Goal: Task Accomplishment & Management: Manage account settings

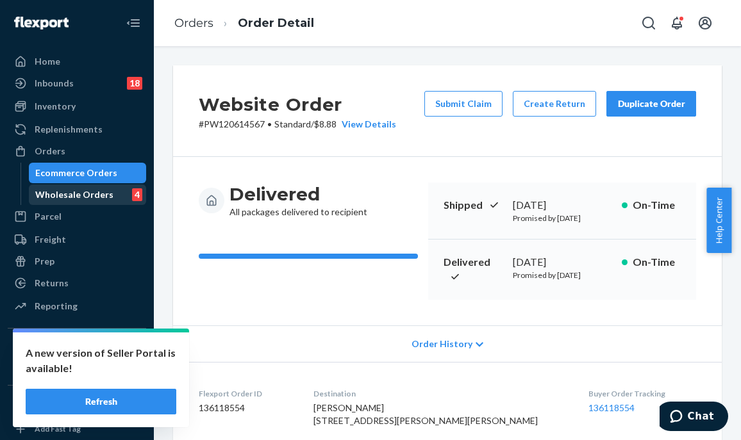
scroll to position [563, 0]
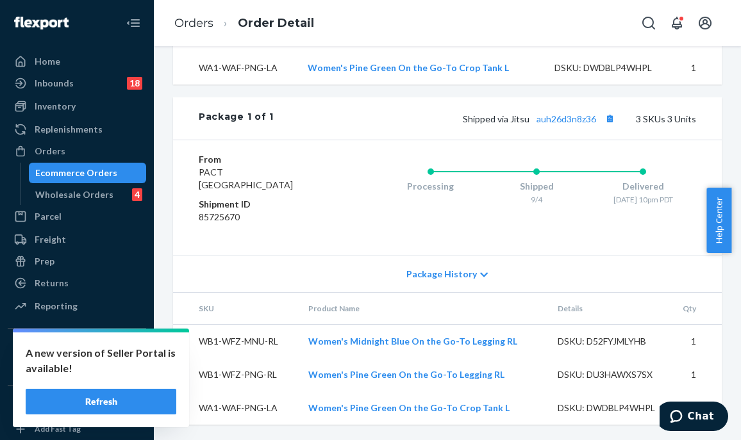
click at [95, 402] on button "Refresh" at bounding box center [101, 402] width 151 height 26
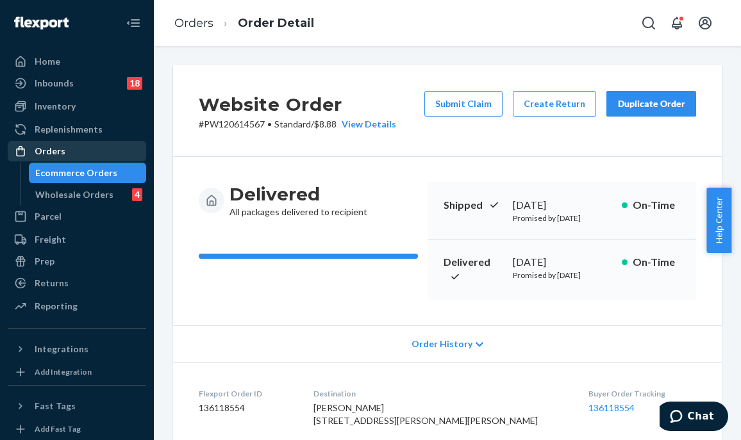
click at [46, 145] on div "Orders" at bounding box center [50, 151] width 31 height 13
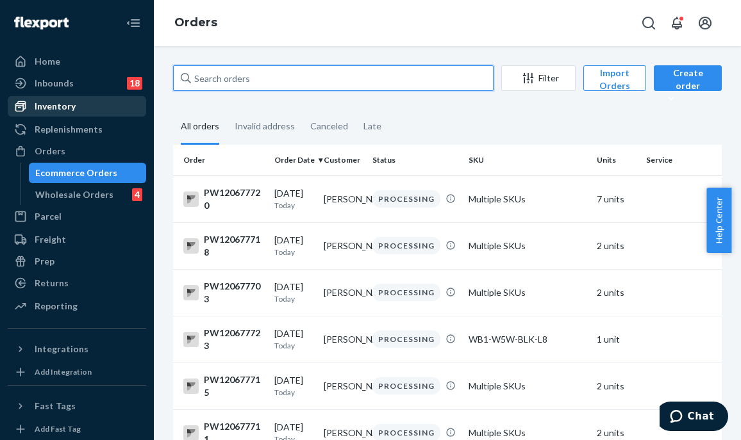
drag, startPoint x: 71, startPoint y: 97, endPoint x: 56, endPoint y: 99, distance: 14.9
click at [56, 98] on div "Home Inbounds 18 Shipping Plans Problems 18 Inventory Products Branded Packagin…" at bounding box center [370, 220] width 741 height 440
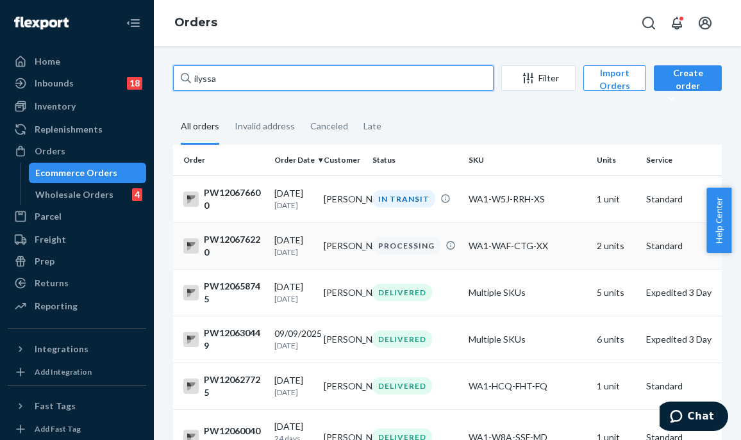
type input "ilyssa"
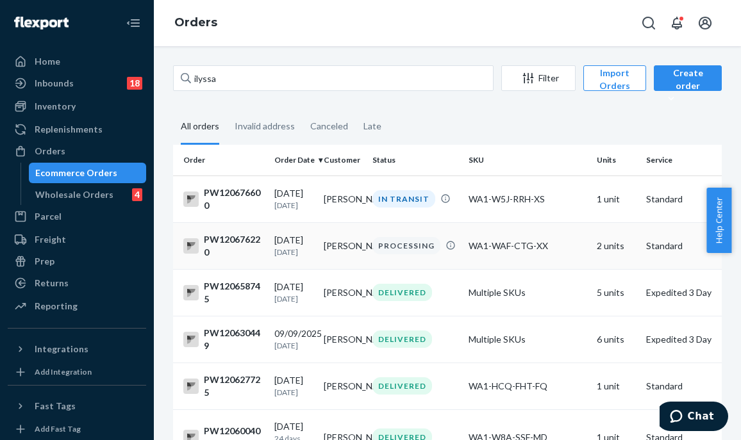
click at [377, 251] on div "PROCESSING" at bounding box center [406, 245] width 68 height 17
click at [394, 195] on div "IN TRANSIT" at bounding box center [403, 198] width 63 height 17
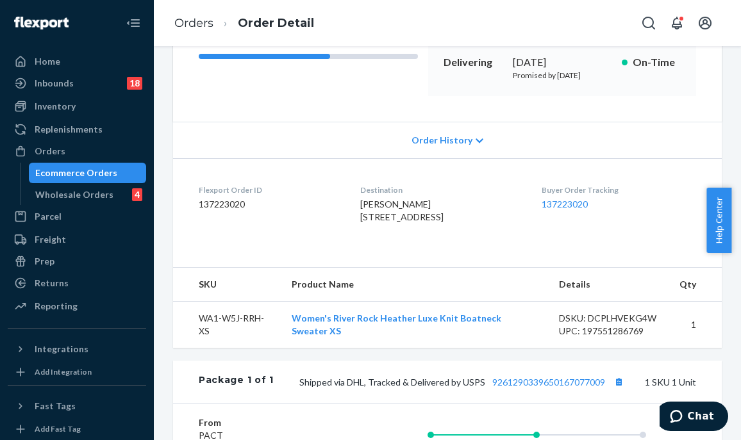
scroll to position [71, 0]
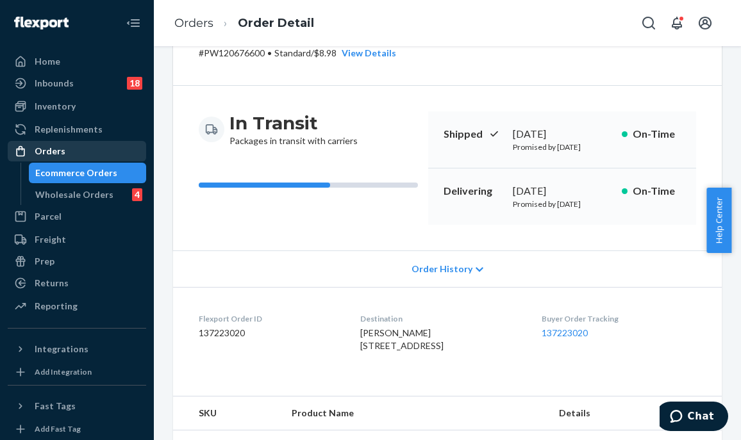
click at [100, 152] on div "Orders" at bounding box center [77, 151] width 136 height 18
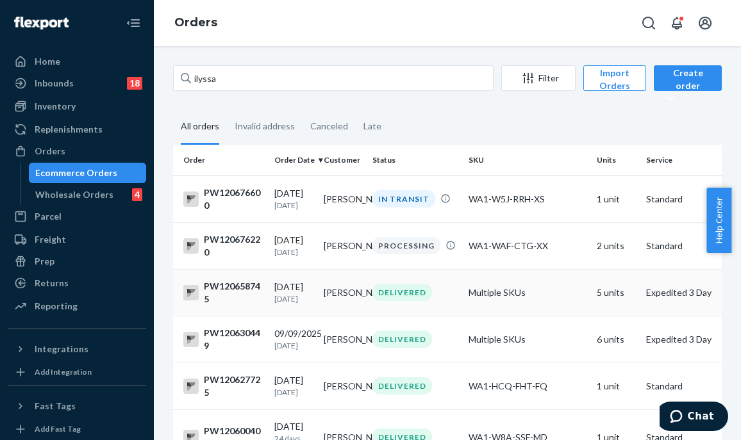
click at [410, 277] on td "DELIVERED" at bounding box center [415, 292] width 96 height 47
click at [384, 263] on td "PROCESSING" at bounding box center [415, 245] width 96 height 47
click at [410, 206] on div "IN TRANSIT" at bounding box center [403, 198] width 63 height 17
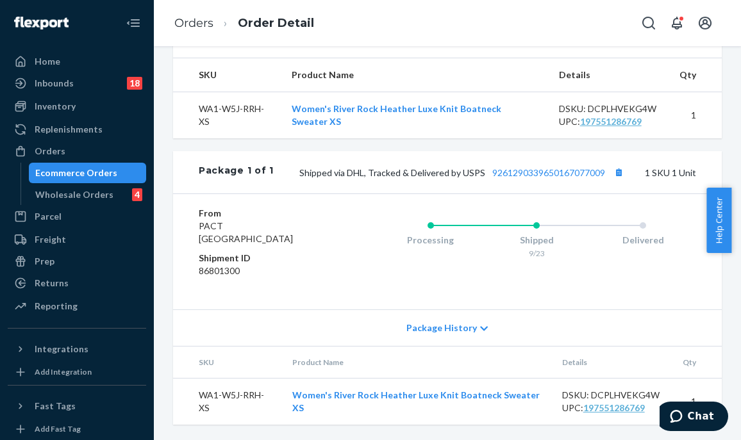
scroll to position [456, 0]
click at [533, 174] on link "9261290339650167077009" at bounding box center [548, 172] width 113 height 11
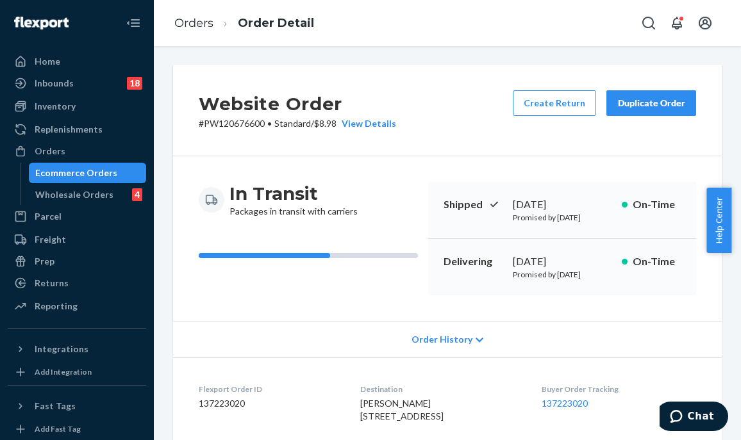
scroll to position [0, 0]
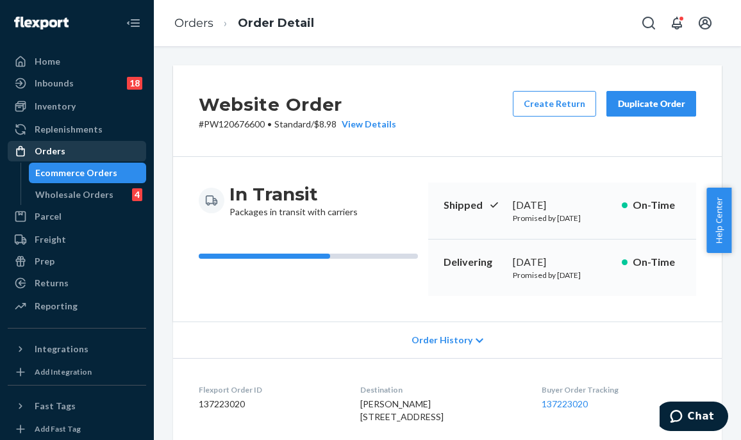
drag, startPoint x: 92, startPoint y: 147, endPoint x: 101, endPoint y: 141, distance: 10.1
click at [92, 146] on div "Orders" at bounding box center [77, 151] width 136 height 18
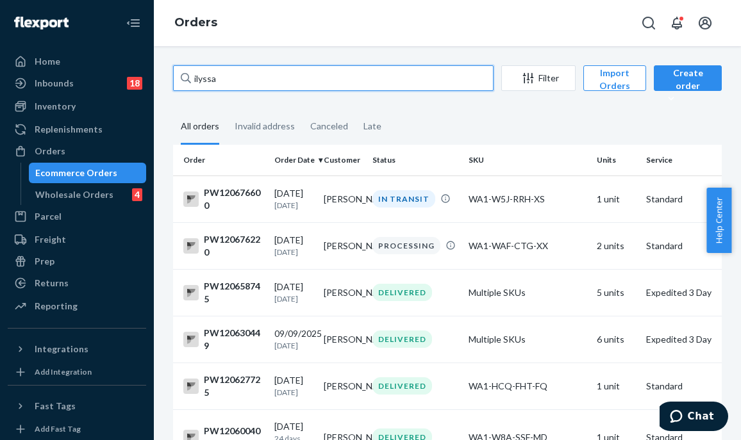
drag, startPoint x: 249, startPoint y: 75, endPoint x: 149, endPoint y: 74, distance: 100.0
click at [149, 74] on div "Home Inbounds 18 Shipping Plans Problems 18 Inventory Products Branded Packagin…" at bounding box center [370, 220] width 741 height 440
paste input "PW120644970"
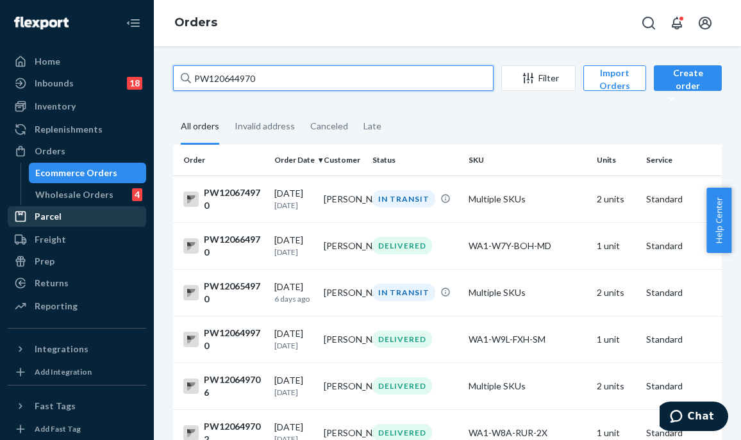
type input "PW120644970"
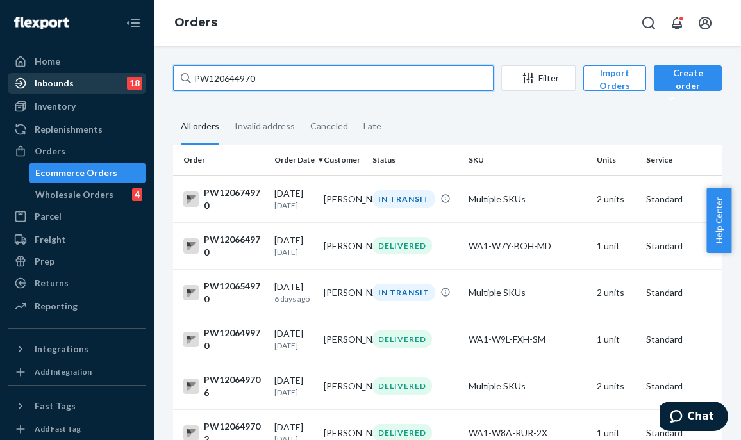
drag, startPoint x: 328, startPoint y: 80, endPoint x: 131, endPoint y: 72, distance: 197.5
click at [131, 72] on div "Home Inbounds 18 Shipping Plans Problems 18 Inventory Products Branded Packagin…" at bounding box center [370, 220] width 741 height 440
click at [325, 81] on input "PW120644970" at bounding box center [333, 78] width 320 height 26
drag, startPoint x: 288, startPoint y: 81, endPoint x: 133, endPoint y: 76, distance: 154.5
click at [123, 76] on div "Home Inbounds 18 Shipping Plans Problems 18 Inventory Products Branded Packagin…" at bounding box center [370, 220] width 741 height 440
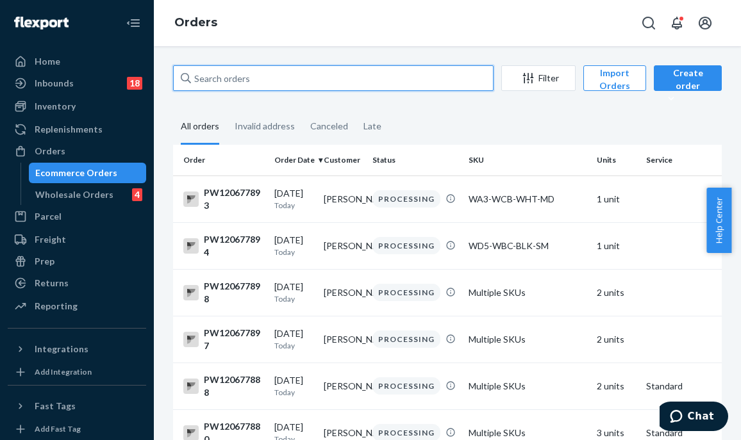
paste input "PW120644970"
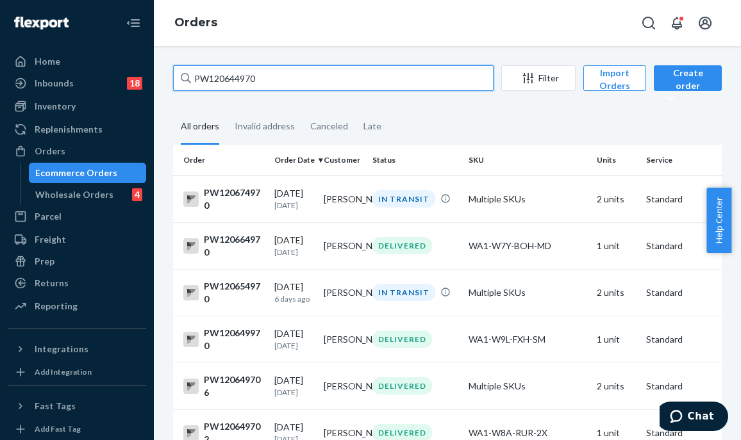
drag, startPoint x: 257, startPoint y: 84, endPoint x: 166, endPoint y: 79, distance: 91.1
paste input "62375"
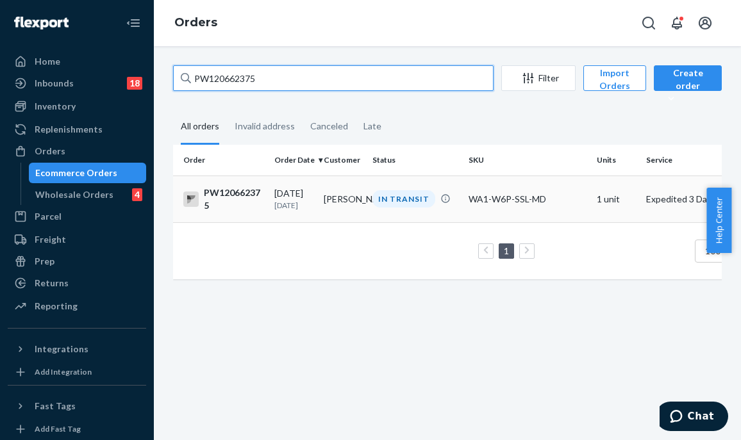
type input "PW120662375"
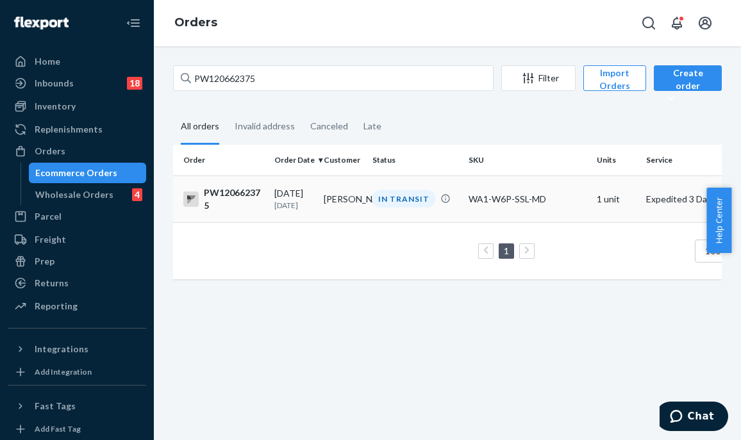
click at [379, 213] on td "IN TRANSIT" at bounding box center [415, 199] width 96 height 47
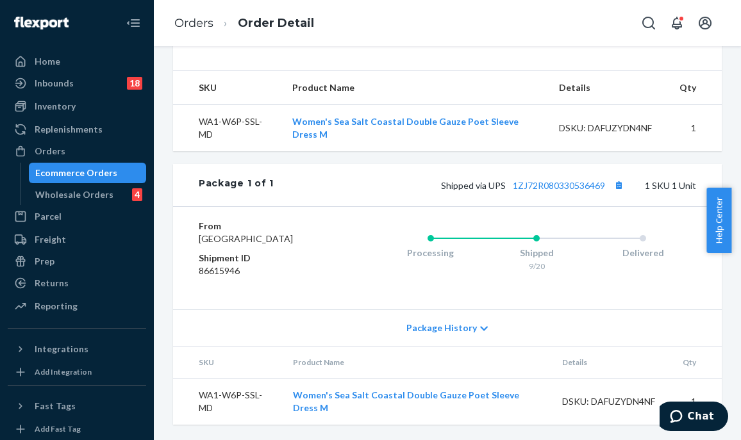
scroll to position [456, 0]
click at [569, 180] on link "1ZJ72R080330536469" at bounding box center [559, 185] width 92 height 11
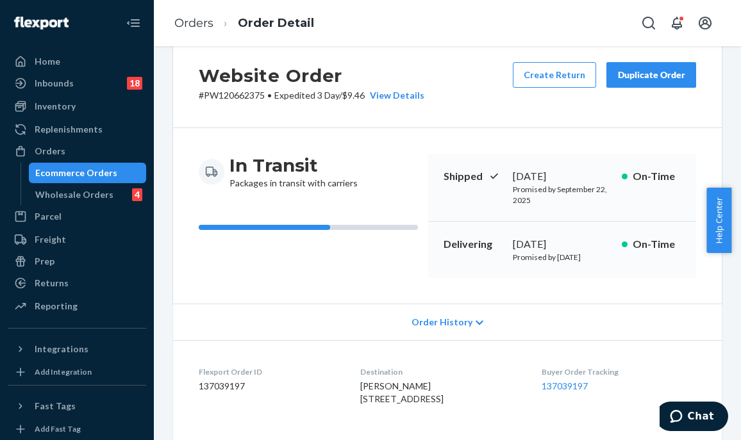
scroll to position [7, 0]
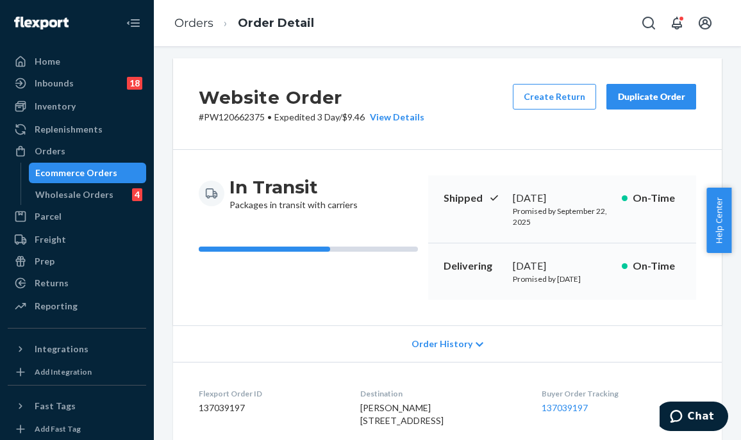
click at [329, 317] on div "In Transit Packages in transit with carriers Shipped September 20, 2025 Promise…" at bounding box center [447, 238] width 549 height 176
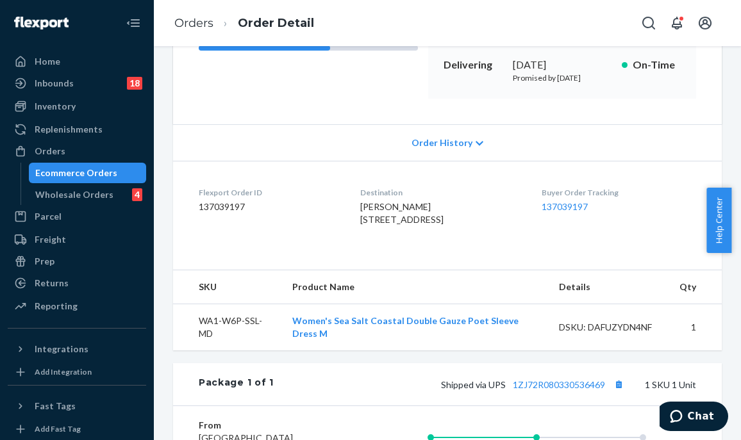
scroll to position [456, 0]
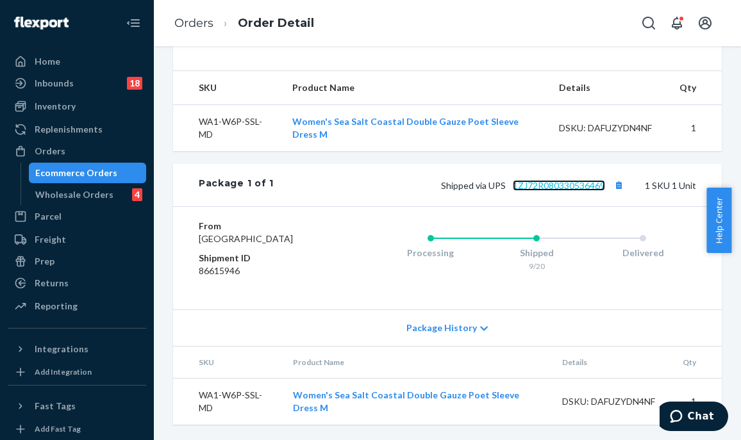
click at [528, 180] on link "1ZJ72R080330536469" at bounding box center [559, 185] width 92 height 11
click at [119, 146] on div "Orders" at bounding box center [77, 151] width 136 height 18
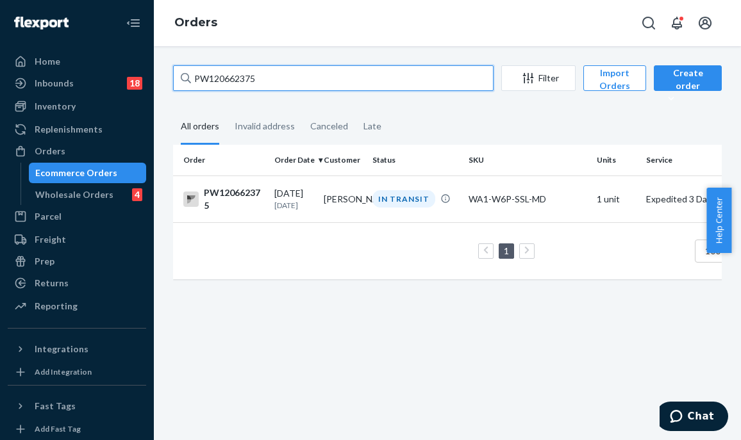
drag, startPoint x: 282, startPoint y: 83, endPoint x: 188, endPoint y: 80, distance: 93.6
click at [156, 80] on div "PW120662375 Filter Import Orders Create order Ecommerce order Removal order All…" at bounding box center [447, 243] width 587 height 394
paste input "25767"
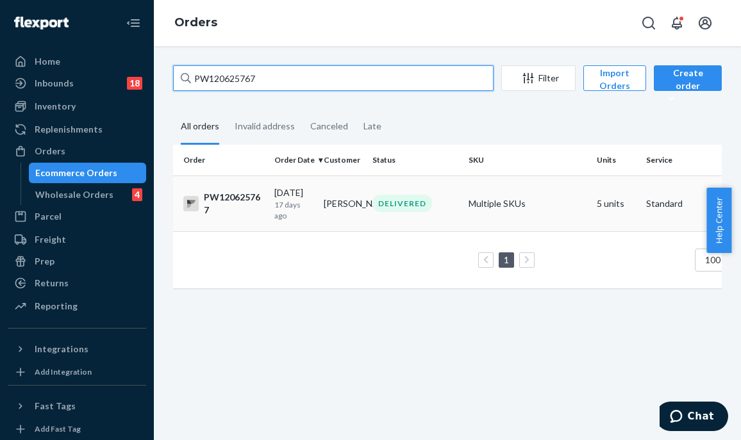
type input "PW120625767"
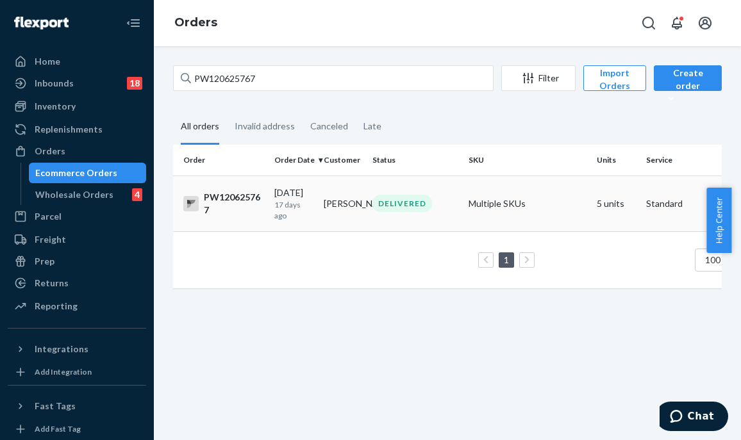
click at [338, 221] on td "Belen Aleman Vassallo" at bounding box center [342, 204] width 49 height 56
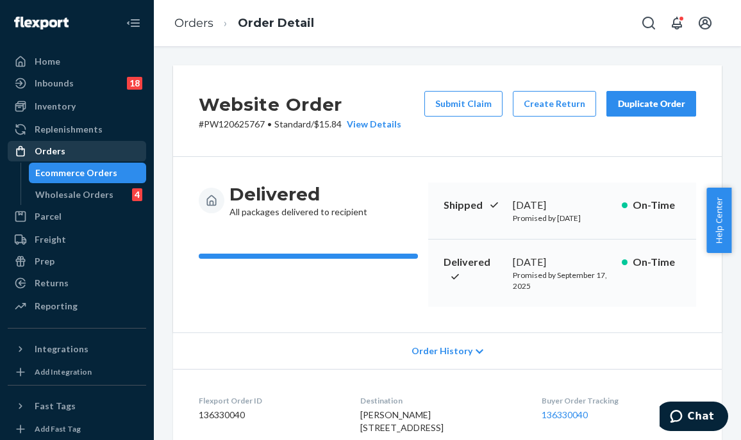
click at [126, 158] on div "Orders" at bounding box center [77, 151] width 136 height 18
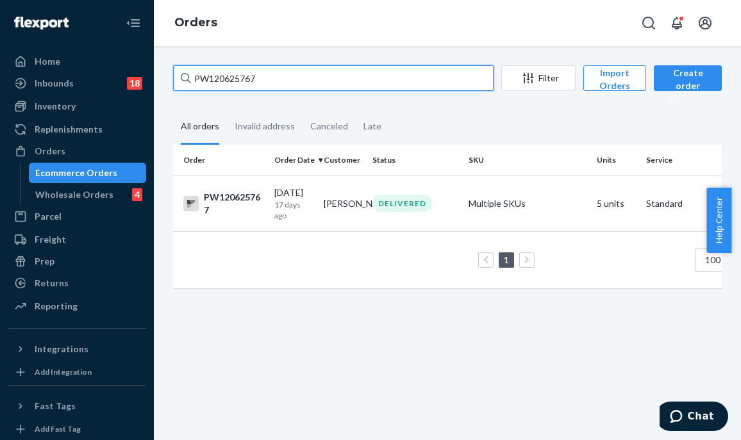
drag, startPoint x: 276, startPoint y: 81, endPoint x: 153, endPoint y: 65, distance: 123.4
click at [129, 63] on div "Home Inbounds 18 Shipping Plans Problems 18 Inventory Products Branded Packagin…" at bounding box center [370, 220] width 741 height 440
paste input "32362"
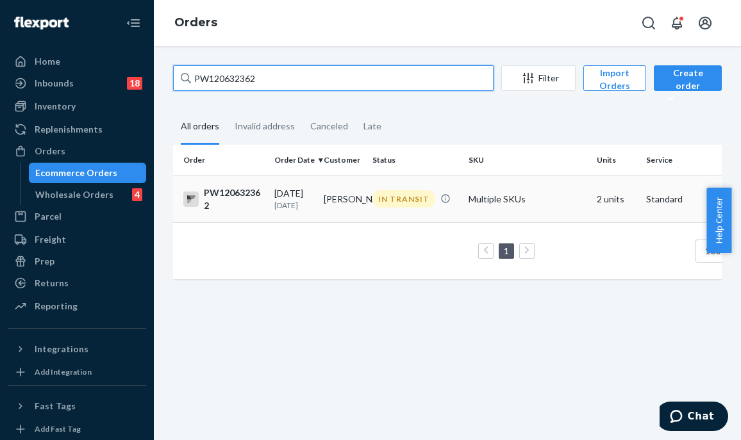
type input "PW120632362"
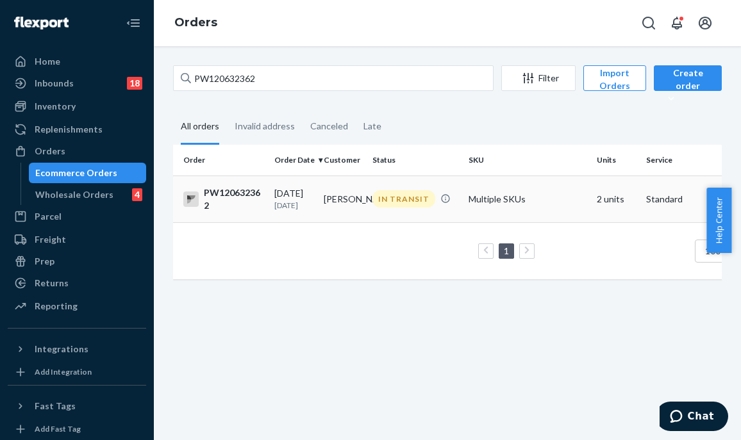
click at [388, 219] on td "IN TRANSIT" at bounding box center [415, 199] width 96 height 47
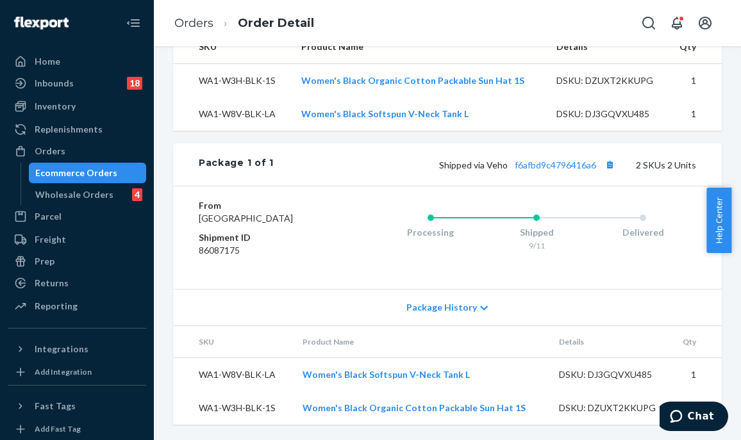
scroll to position [497, 0]
click at [560, 160] on link "f6afbd9c4796416a6" at bounding box center [555, 165] width 81 height 11
click at [554, 160] on link "f6afbd9c4796416a6" at bounding box center [555, 165] width 81 height 11
click at [91, 159] on div "Orders" at bounding box center [77, 151] width 136 height 18
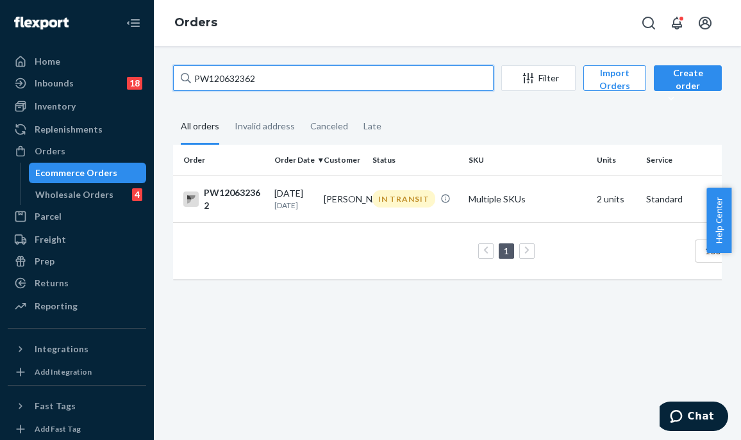
drag, startPoint x: 266, startPoint y: 77, endPoint x: 189, endPoint y: 74, distance: 77.0
click at [174, 72] on input "PW120632362" at bounding box center [333, 78] width 320 height 26
paste input "52559"
type input "PW120652559"
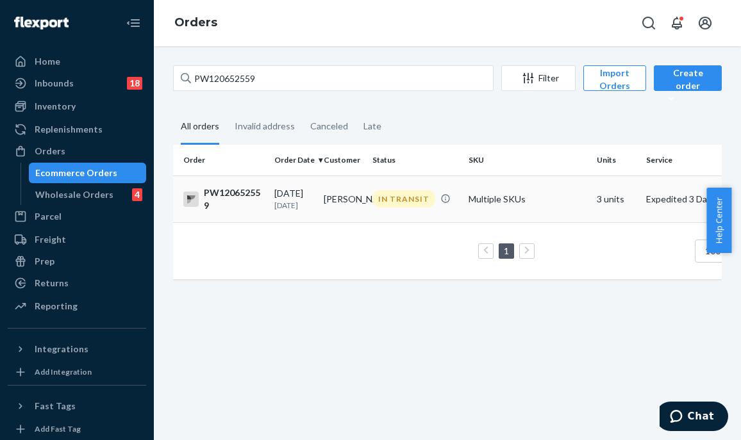
click at [384, 211] on td "IN TRANSIT" at bounding box center [415, 199] width 96 height 47
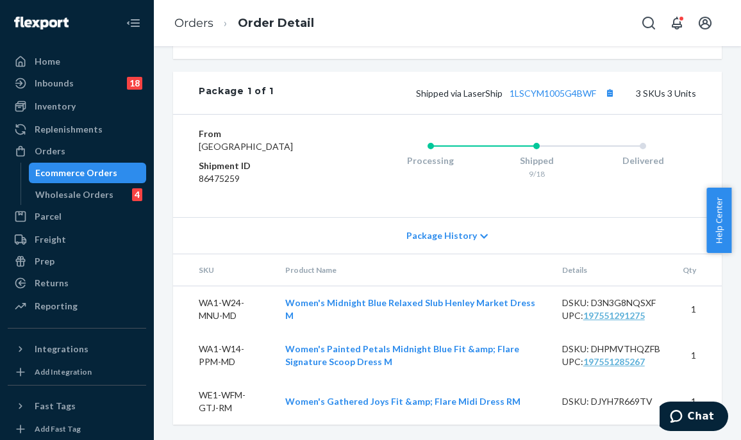
scroll to position [640, 0]
click at [537, 88] on link "1LSCYM1005G4BWF" at bounding box center [552, 93] width 87 height 11
click at [83, 154] on div "Orders" at bounding box center [77, 151] width 136 height 18
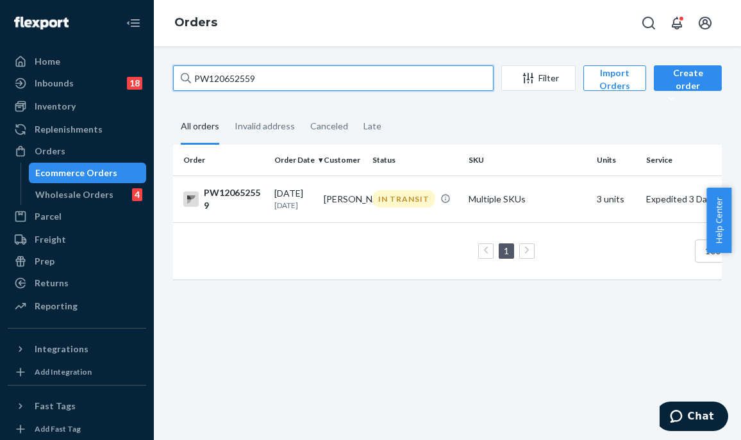
drag, startPoint x: 279, startPoint y: 72, endPoint x: 187, endPoint y: 70, distance: 91.7
click at [171, 71] on div "PW120652559 Filter Import Orders Create order Ecommerce order Removal order All…" at bounding box center [447, 178] width 568 height 227
paste input "4848"
type input "PW120654848"
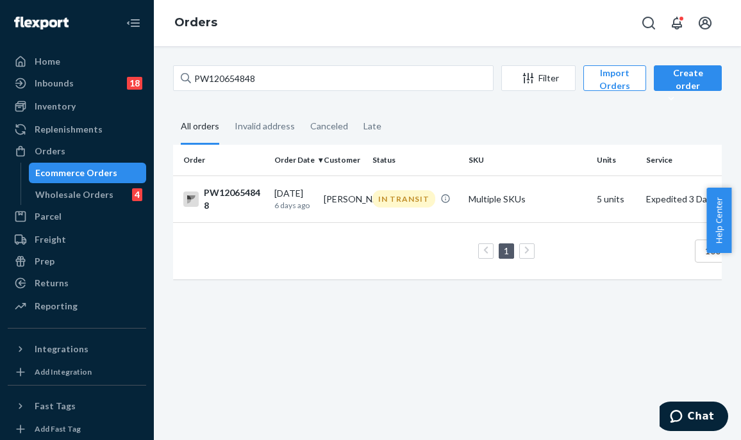
click at [362, 199] on td "Cynthia Payne" at bounding box center [342, 199] width 49 height 47
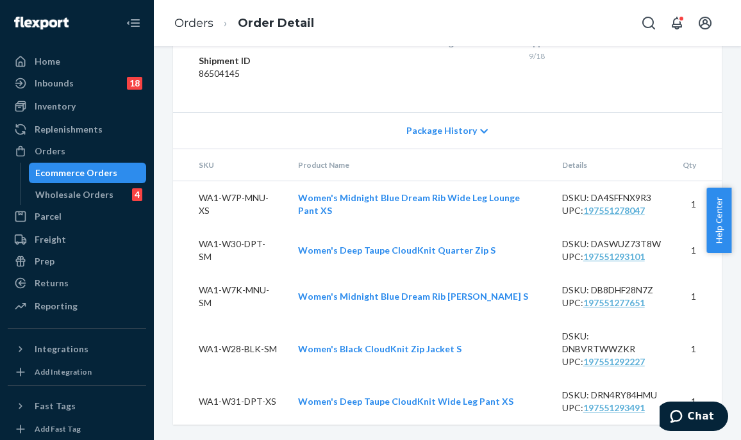
scroll to position [722, 0]
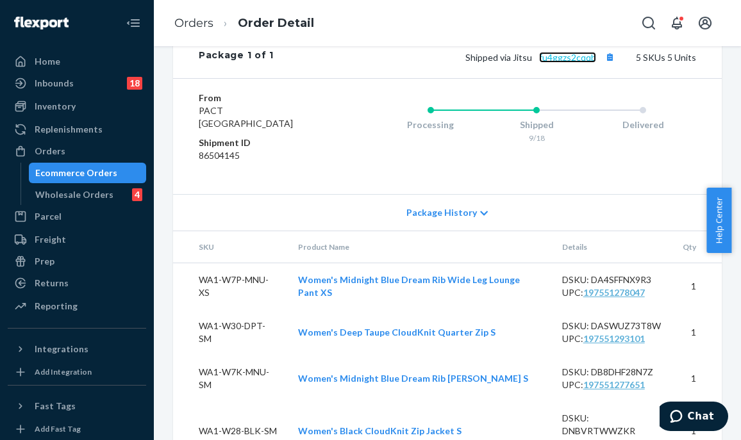
click at [559, 63] on link "fu4ggzs2cqqb" at bounding box center [567, 57] width 57 height 11
click at [187, 185] on div "From PACT San Bernardino, CA 92408 Shipment ID 86504145 Processing Shipped 9/18…" at bounding box center [447, 136] width 549 height 116
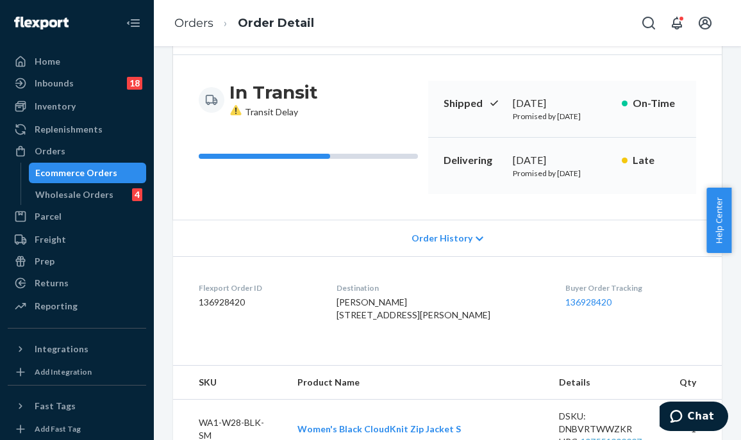
scroll to position [17, 0]
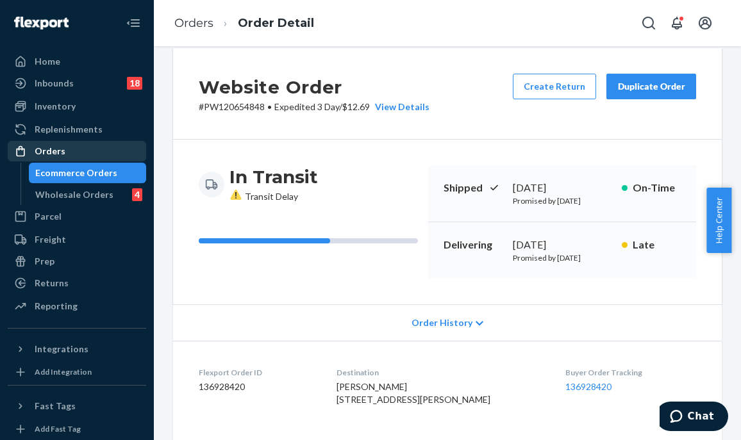
click at [74, 159] on div "Orders" at bounding box center [77, 151] width 136 height 18
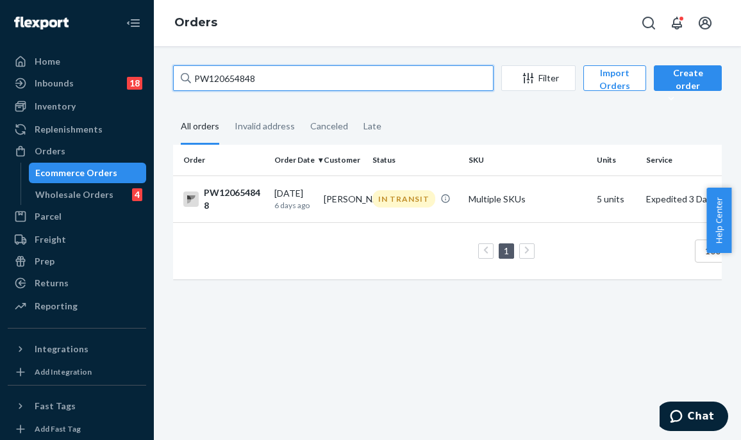
drag, startPoint x: 267, startPoint y: 78, endPoint x: 169, endPoint y: 72, distance: 97.6
click at [169, 72] on div "PW120654848 Filter Import Orders Create order Ecommerce order Removal order All…" at bounding box center [447, 178] width 568 height 227
paste input "574332"
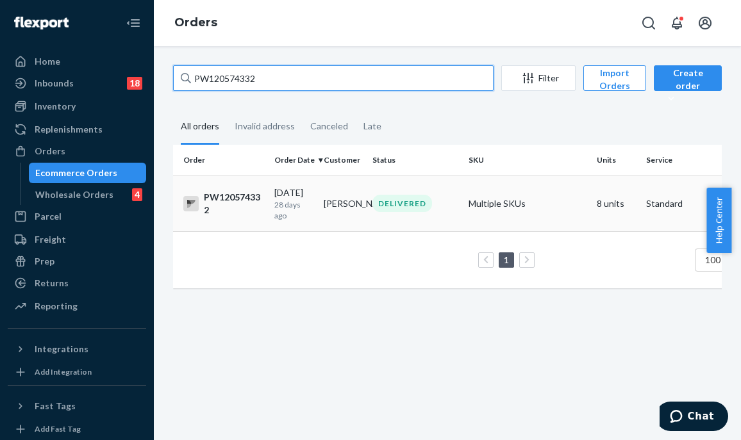
type input "PW120574332"
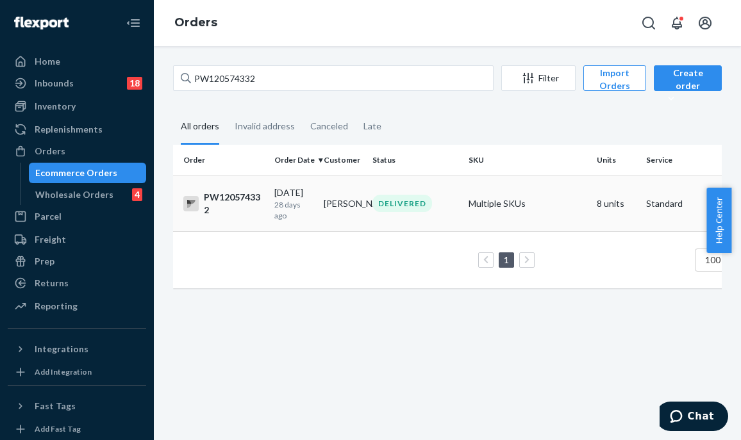
click at [372, 208] on div "DELIVERED" at bounding box center [415, 203] width 91 height 17
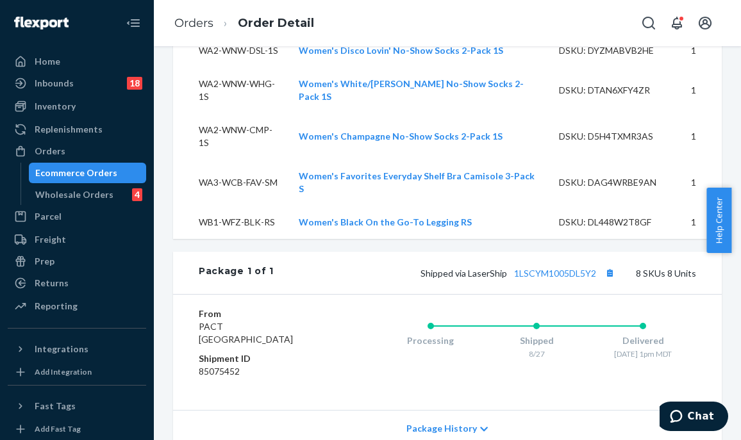
scroll to position [705, 0]
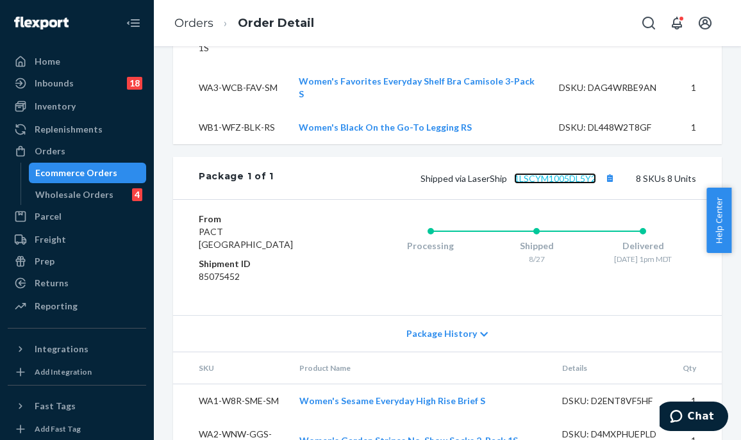
click at [536, 181] on link "1LSCYM1005DL5Y2" at bounding box center [555, 178] width 82 height 11
click at [132, 142] on div "Orders" at bounding box center [77, 151] width 136 height 18
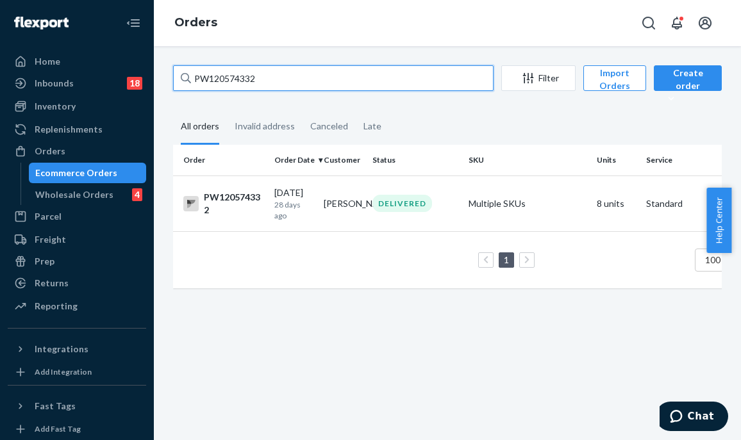
drag, startPoint x: 291, startPoint y: 78, endPoint x: 200, endPoint y: 67, distance: 91.6
click at [174, 69] on input "PW120574332" at bounding box center [333, 78] width 320 height 26
paste input "676869"
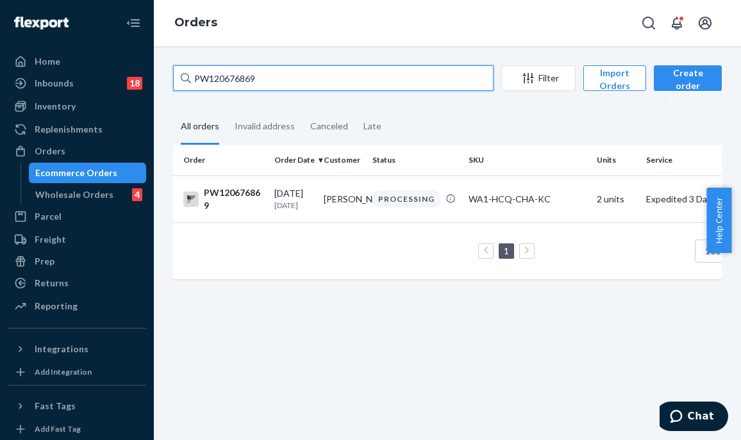
type input "PW120676869"
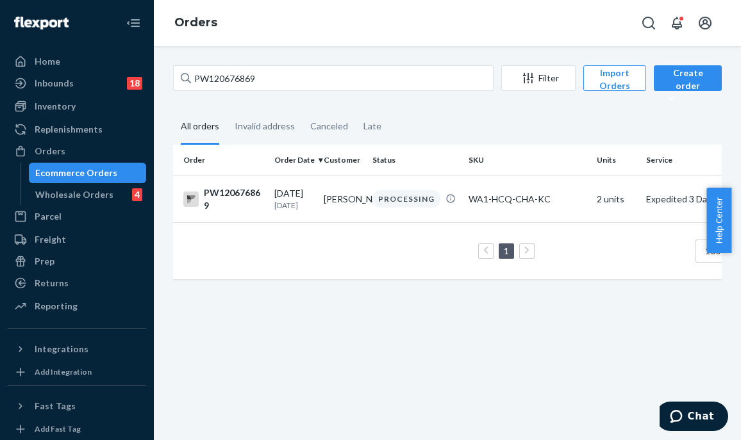
click at [379, 200] on div "PROCESSING" at bounding box center [406, 198] width 68 height 17
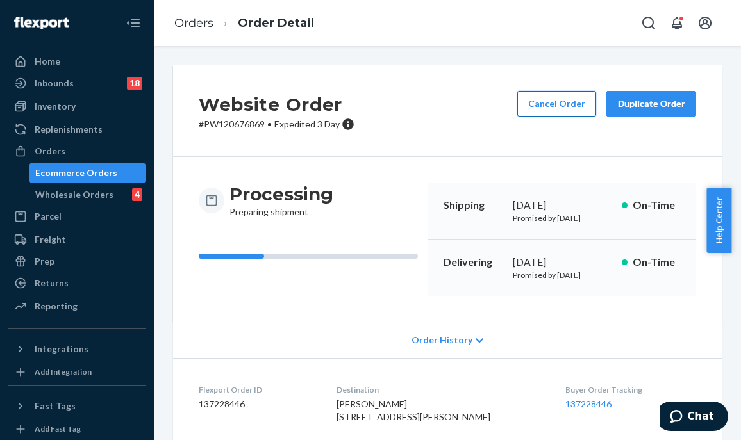
click at [556, 95] on button "Cancel Order" at bounding box center [556, 104] width 79 height 26
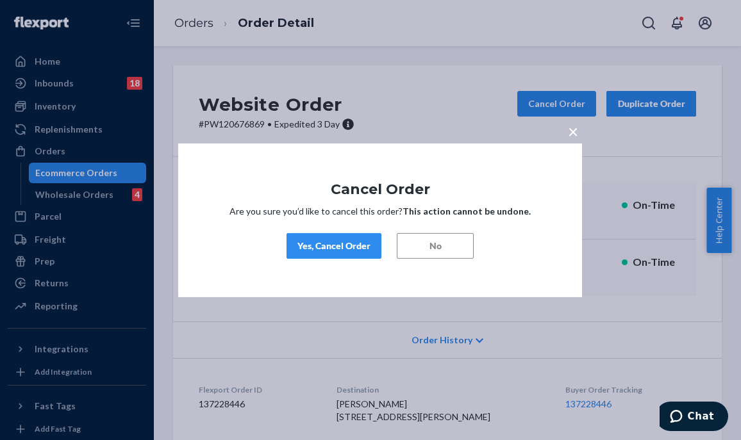
click at [349, 240] on div "Yes, Cancel Order" at bounding box center [333, 246] width 73 height 13
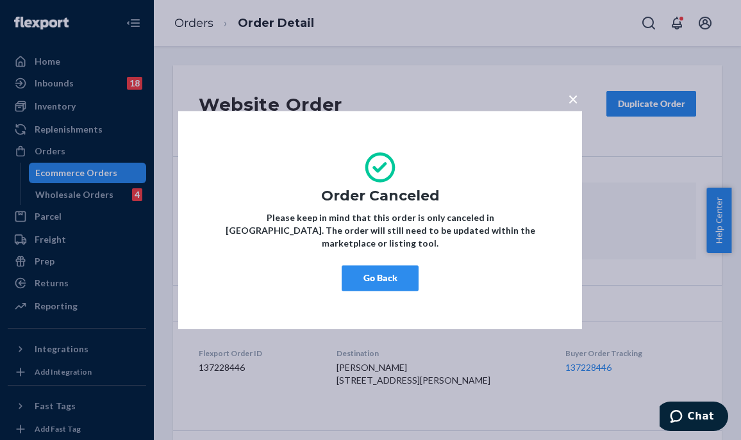
click at [402, 277] on button "Go Back" at bounding box center [380, 278] width 77 height 26
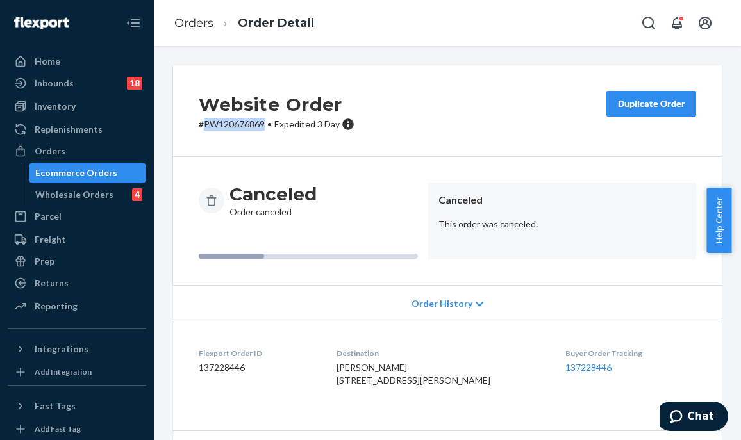
drag, startPoint x: 265, startPoint y: 121, endPoint x: 204, endPoint y: 122, distance: 61.5
click at [204, 122] on p "# PW120676869 • Expedited 3 Day" at bounding box center [277, 124] width 156 height 13
copy p "PW120676869"
click at [72, 144] on div "Orders" at bounding box center [77, 151] width 136 height 18
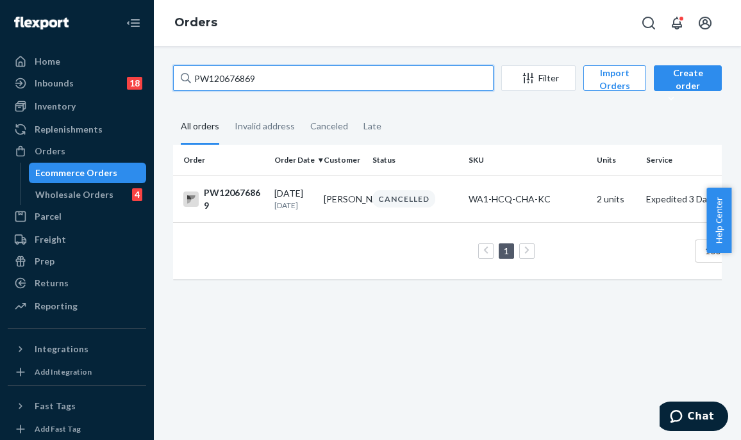
drag, startPoint x: 308, startPoint y: 69, endPoint x: 147, endPoint y: 72, distance: 160.9
click at [147, 72] on div "Home Inbounds 18 Shipping Plans Problems 18 Inventory Products Branded Packagin…" at bounding box center [370, 220] width 741 height 440
paste input "11215"
type input "PW120611215"
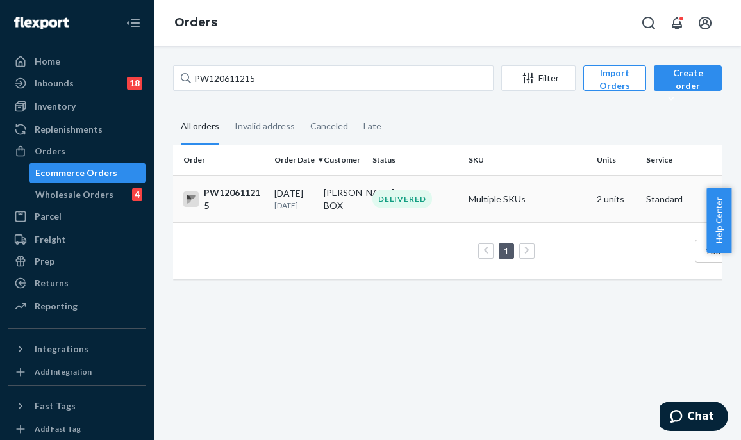
click at [375, 199] on div "DELIVERED" at bounding box center [402, 198] width 60 height 17
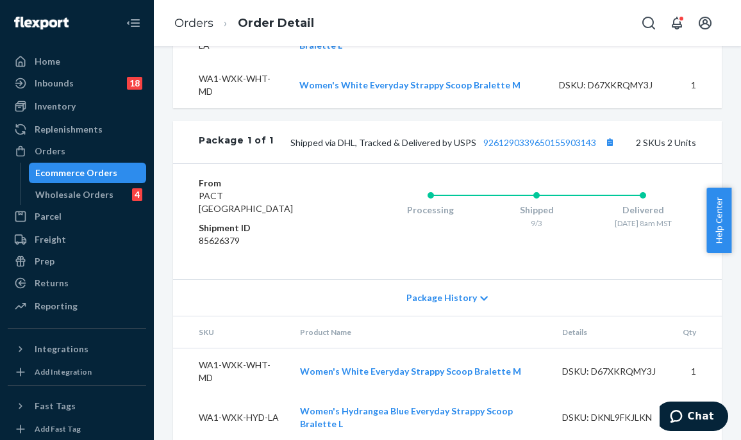
scroll to position [548, 0]
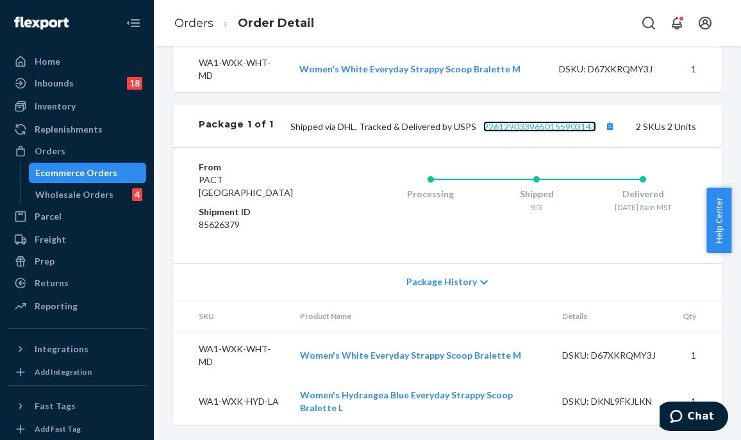
click at [549, 127] on link "9261290339650155903143" at bounding box center [539, 126] width 113 height 11
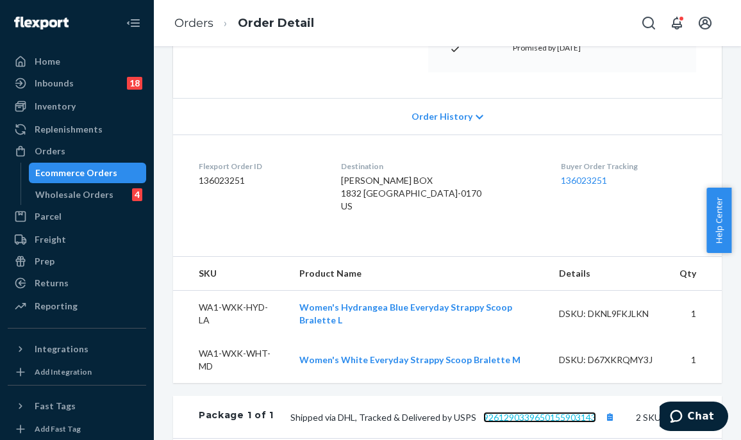
scroll to position [0, 0]
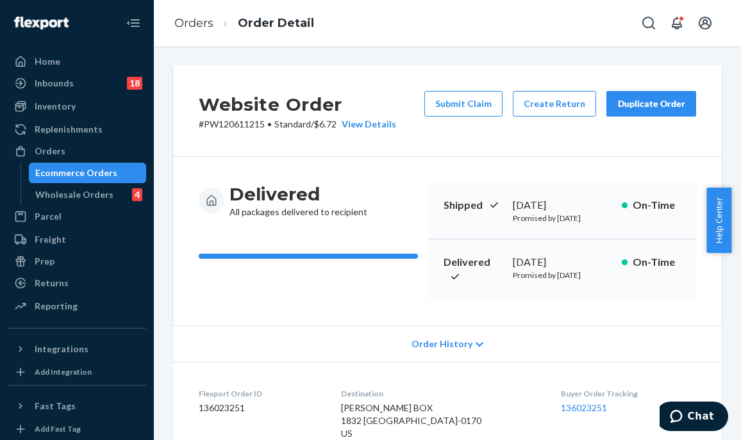
click at [211, 127] on p "# PW120611215 • Standard / $6.72 View Details" at bounding box center [297, 124] width 197 height 13
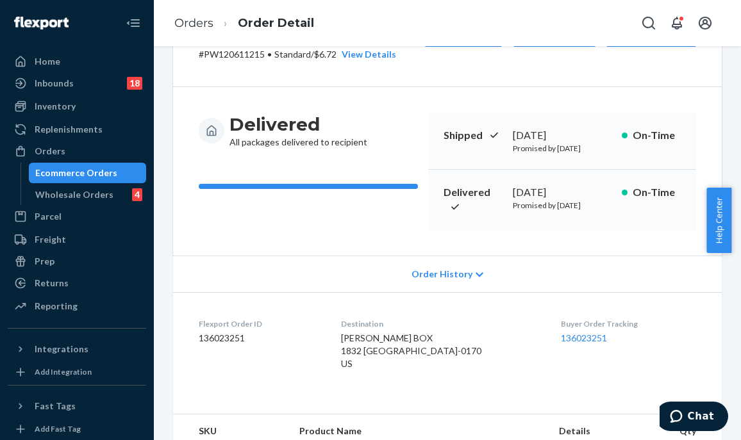
scroll to position [64, 0]
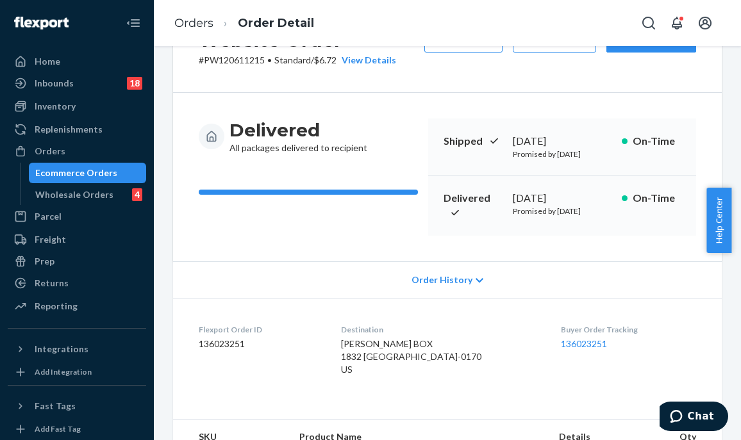
click at [165, 213] on div "Website Order # PW120611215 • Standard / $6.72 View Details Submit Claim Create…" at bounding box center [447, 440] width 568 height 878
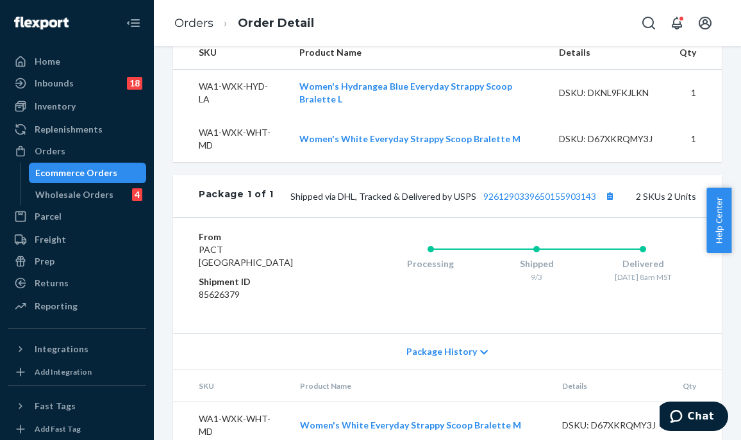
scroll to position [548, 0]
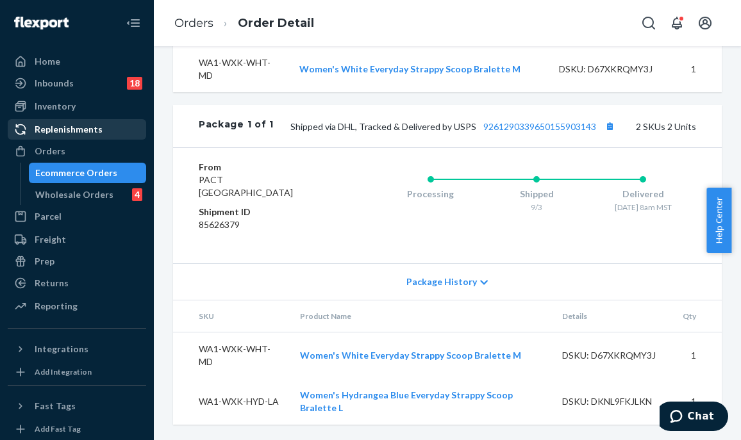
click at [80, 149] on div "Orders" at bounding box center [77, 151] width 136 height 18
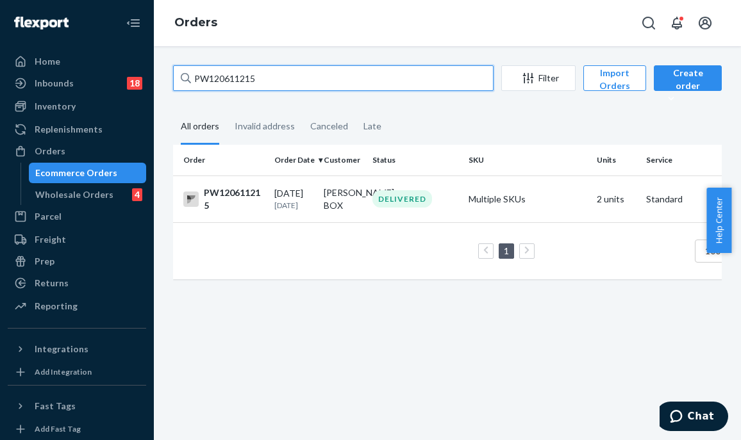
drag, startPoint x: 263, startPoint y: 75, endPoint x: 174, endPoint y: 71, distance: 88.5
click at [174, 71] on input "PW120611215" at bounding box center [333, 78] width 320 height 26
paste input "PW12062128"
type input "PW120621285"
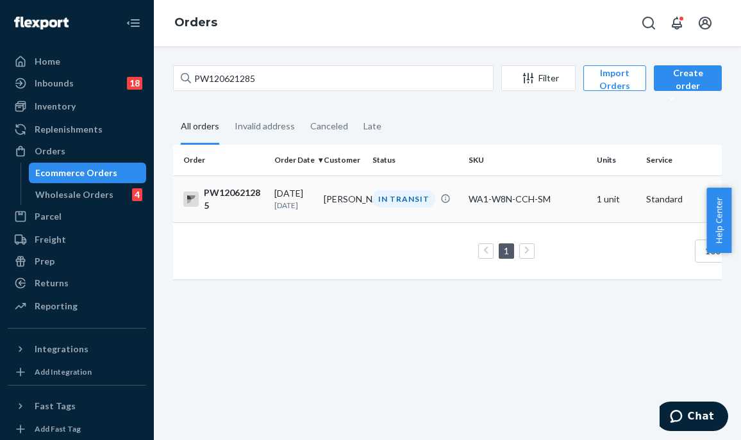
click at [412, 208] on div "IN TRANSIT" at bounding box center [403, 198] width 63 height 17
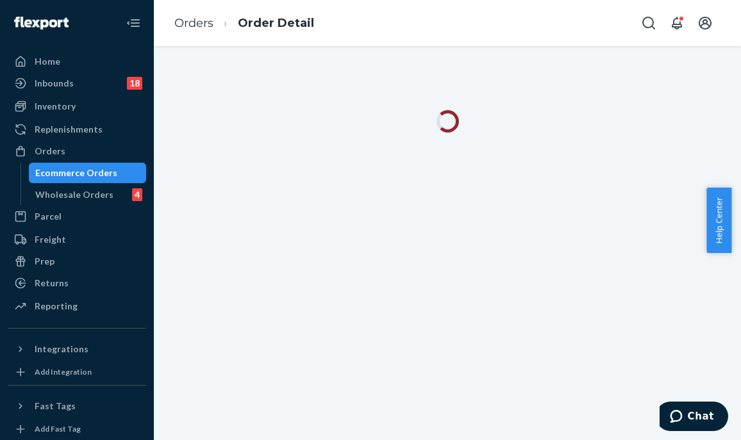
click at [479, 336] on div at bounding box center [447, 243] width 587 height 394
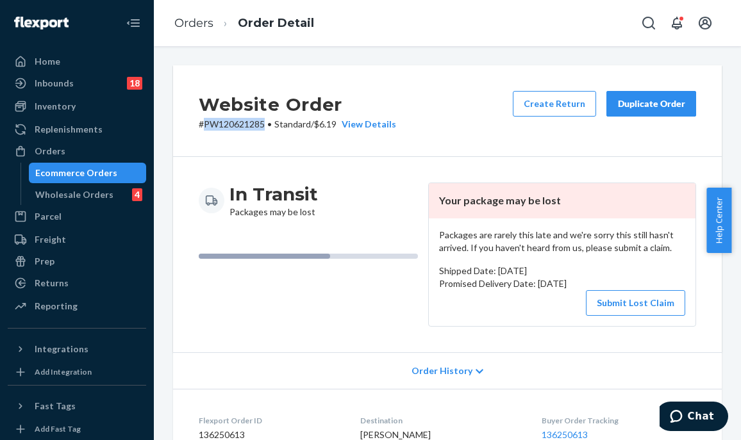
drag, startPoint x: 265, startPoint y: 121, endPoint x: 204, endPoint y: 120, distance: 60.2
click at [204, 120] on p "# PW120621285 • Standard / $6.19 View Details" at bounding box center [297, 124] width 197 height 13
copy p "PW120621285"
click at [98, 147] on div "Orders" at bounding box center [77, 151] width 136 height 18
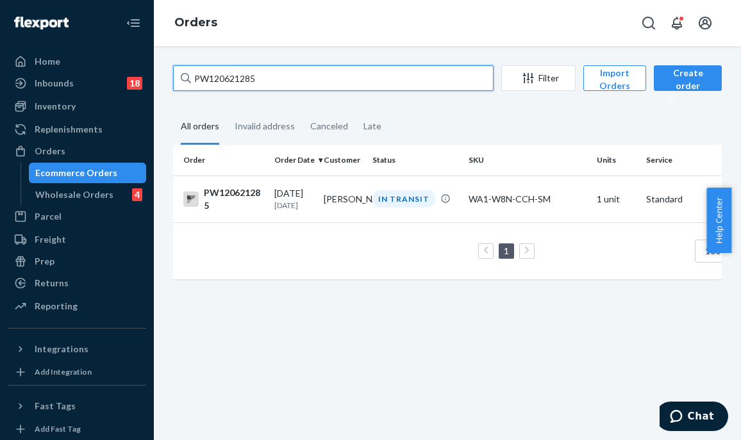
drag, startPoint x: 283, startPoint y: 67, endPoint x: 165, endPoint y: 61, distance: 118.7
click at [165, 61] on div "PW120621285 Filter Import Orders Create order Ecommerce order Removal order All…" at bounding box center [447, 243] width 587 height 394
paste input "PW120678253"
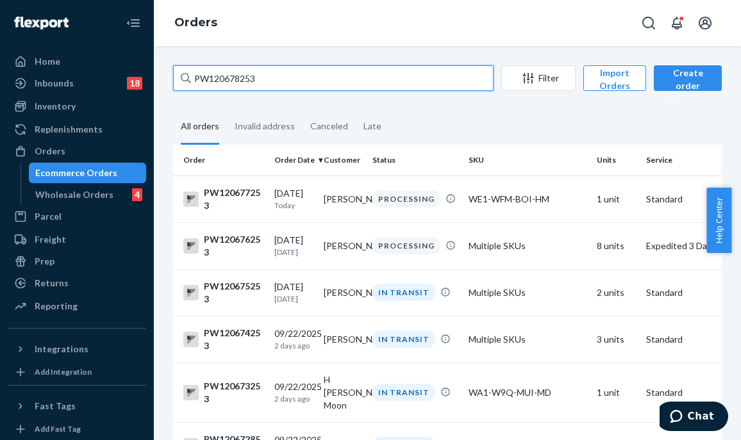
click at [274, 78] on input "PW120678253" at bounding box center [333, 78] width 320 height 26
click at [388, 79] on input "PW120678253" at bounding box center [333, 78] width 320 height 26
drag, startPoint x: 285, startPoint y: 79, endPoint x: 153, endPoint y: 67, distance: 131.9
click at [153, 75] on div "Home Inbounds 18 Shipping Plans Problems 18 Inventory Products Branded Packagin…" at bounding box center [370, 220] width 741 height 440
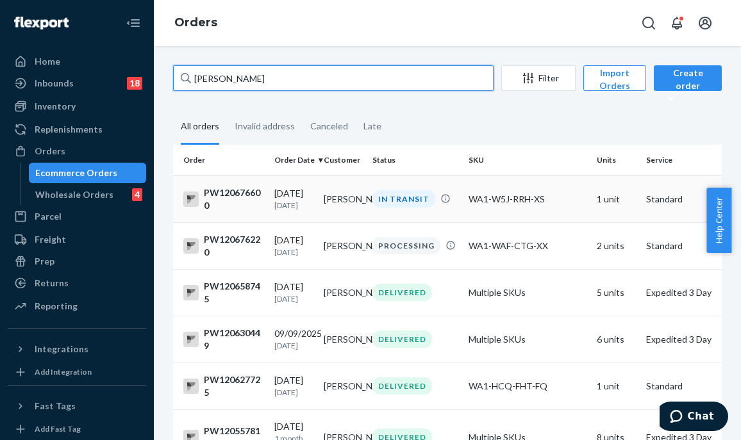
type input "ilyssa rodriguez"
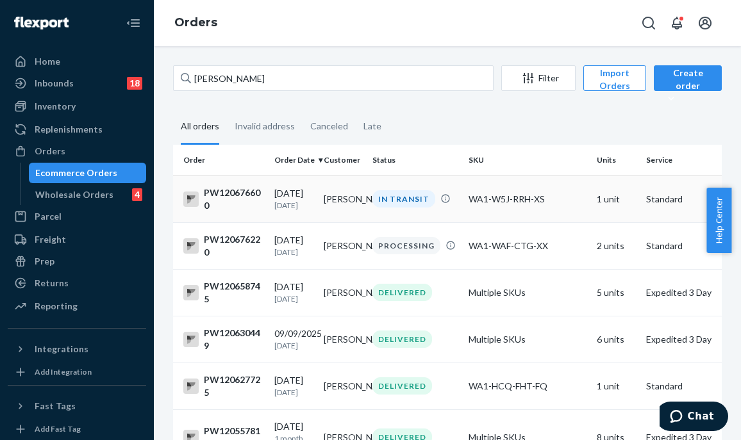
click at [400, 213] on td "IN TRANSIT" at bounding box center [415, 199] width 96 height 47
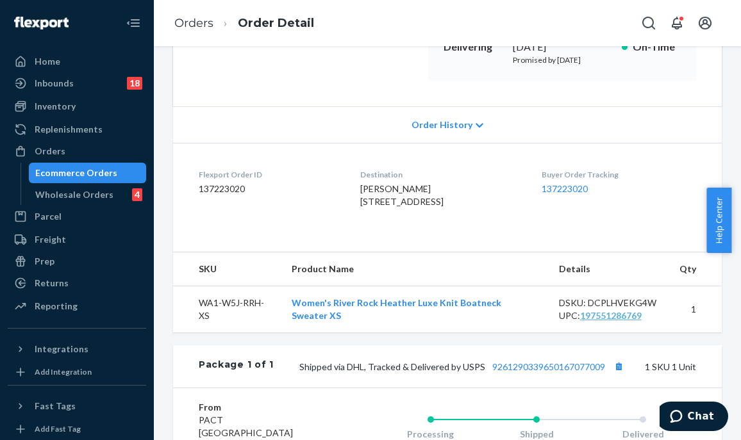
scroll to position [71, 0]
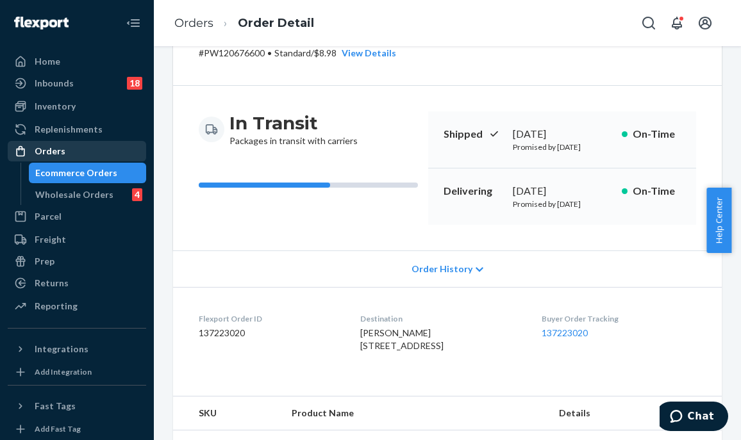
click at [62, 160] on div "Orders" at bounding box center [77, 151] width 136 height 18
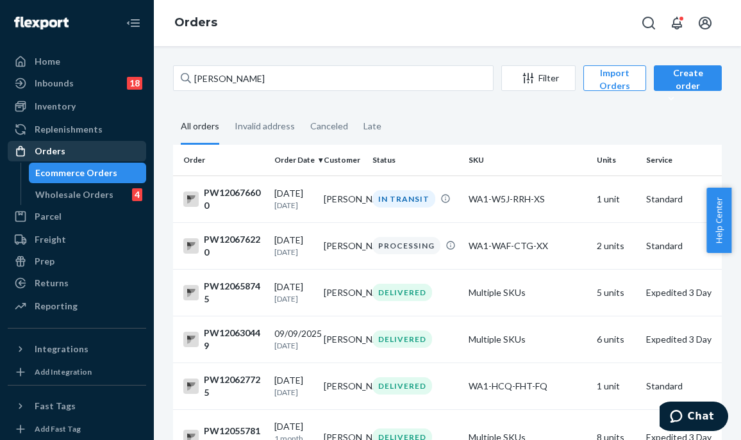
click at [76, 149] on div "Orders" at bounding box center [77, 151] width 136 height 18
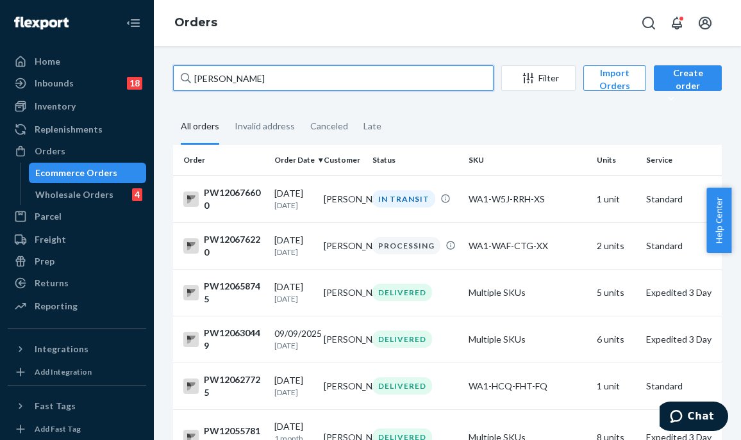
click at [265, 70] on input "ilyssa rodriguez" at bounding box center [333, 78] width 320 height 26
drag, startPoint x: 170, startPoint y: 62, endPoint x: 149, endPoint y: 61, distance: 21.8
click at [149, 61] on div "Home Inbounds 18 Shipping Plans Problems 18 Inventory Products Branded Packagin…" at bounding box center [370, 220] width 741 height 440
paste input "PW120622352"
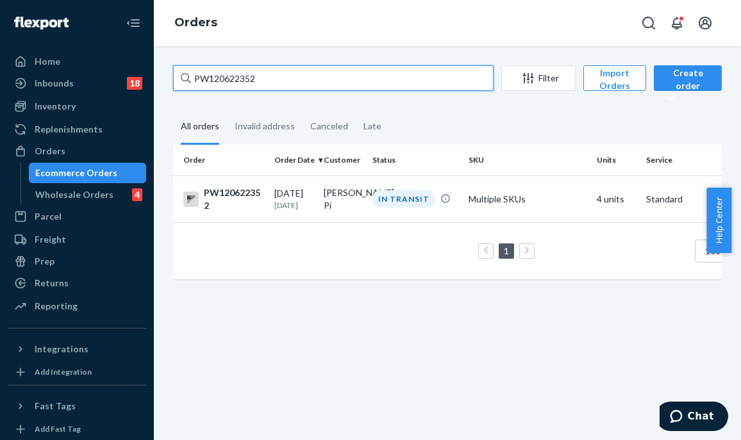
type input "PW120622352"
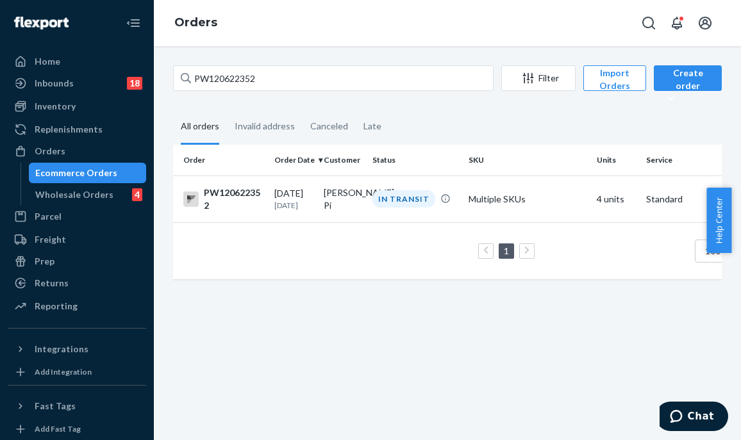
click at [368, 194] on td "IN TRANSIT" at bounding box center [415, 199] width 96 height 47
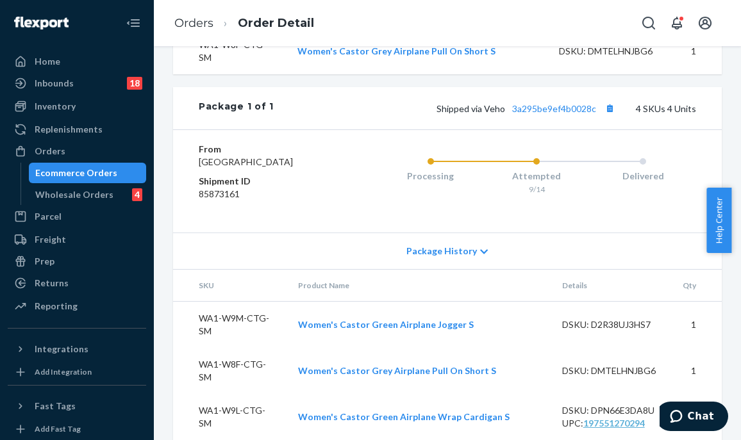
scroll to position [587, 0]
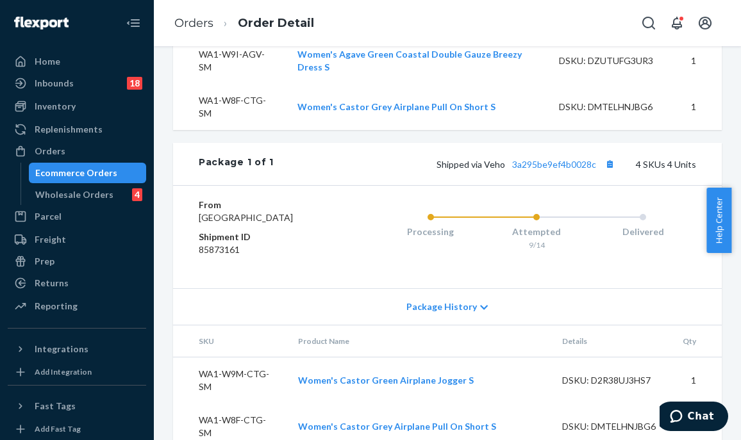
click at [536, 165] on div "Package 1 of 1 Shipped via Veho 3a295be9ef4b0028c 4 SKUs 4 Units" at bounding box center [447, 164] width 549 height 42
click at [529, 170] on link "3a295be9ef4b0028c" at bounding box center [554, 164] width 84 height 11
click at [163, 165] on div "Website Order # PW120622352 • Standard / $12.02 View Details Create Return Dupl…" at bounding box center [447, 10] width 568 height 1064
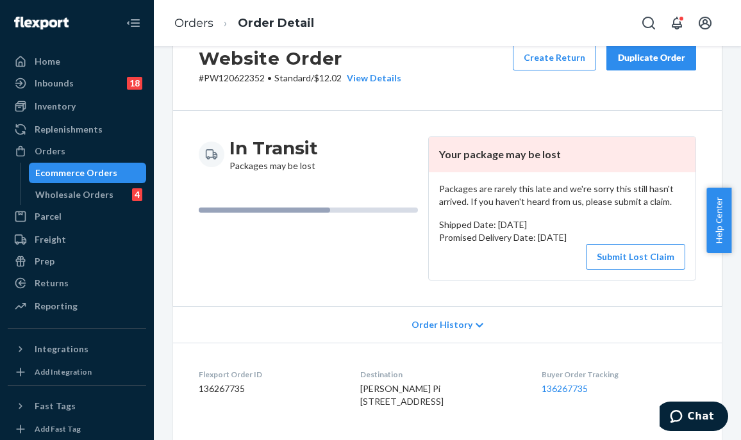
scroll to position [0, 0]
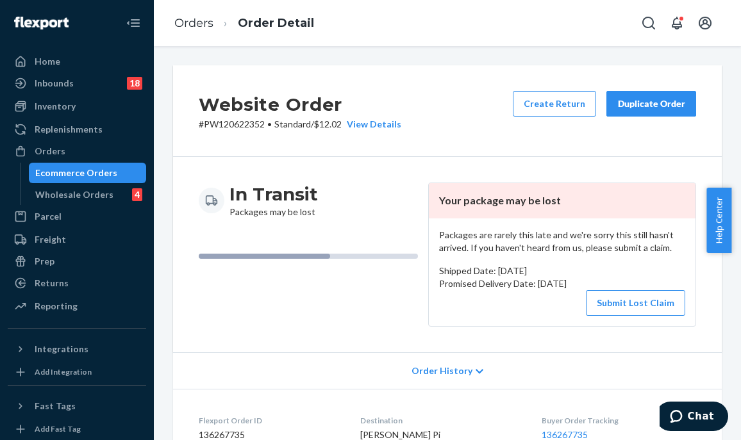
click at [495, 327] on div "In Transit Packages may be lost Your package may be lost Packages are rarely th…" at bounding box center [447, 254] width 549 height 195
drag, startPoint x: 267, startPoint y: 124, endPoint x: 204, endPoint y: 128, distance: 62.9
click at [204, 128] on p "# PW120622352 • Standard / $12.02 View Details" at bounding box center [300, 124] width 202 height 13
copy p "PW120622352"
click at [638, 304] on button "Submit Lost Claim" at bounding box center [635, 303] width 99 height 26
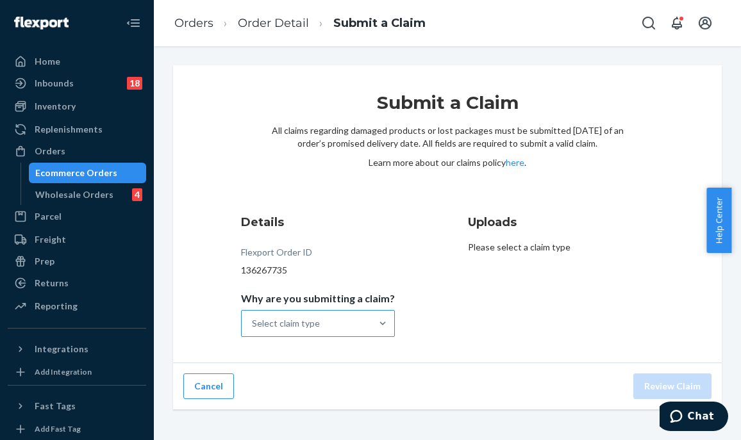
click at [358, 327] on div "Select claim type" at bounding box center [306, 324] width 129 height 26
click at [253, 327] on input "Why are you submitting a claim? Select claim type" at bounding box center [252, 323] width 1 height 13
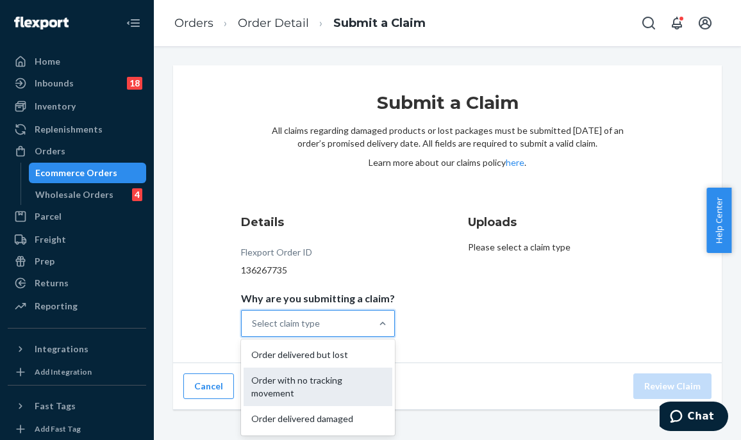
click at [334, 388] on div "Order with no tracking movement" at bounding box center [318, 387] width 149 height 38
click at [253, 330] on input "Why are you submitting a claim? option Order with no tracking movement focused,…" at bounding box center [252, 323] width 1 height 13
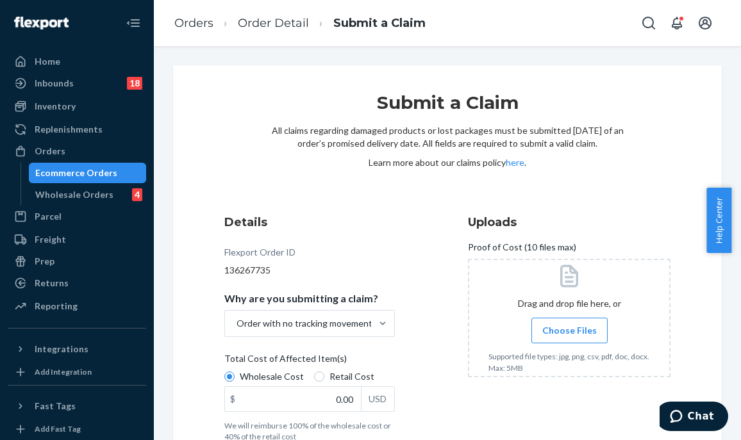
click at [551, 334] on span "Choose Files" at bounding box center [569, 330] width 54 height 13
click at [569, 334] on input "Choose Files" at bounding box center [569, 331] width 1 height 14
click at [411, 269] on div "Details Flexport Order ID 136267735 Why are you submitting a claim? Order with …" at bounding box center [325, 328] width 202 height 244
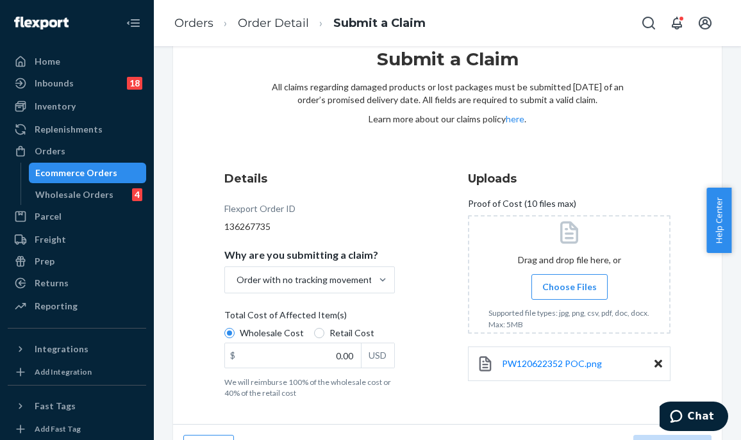
scroll to position [74, 0]
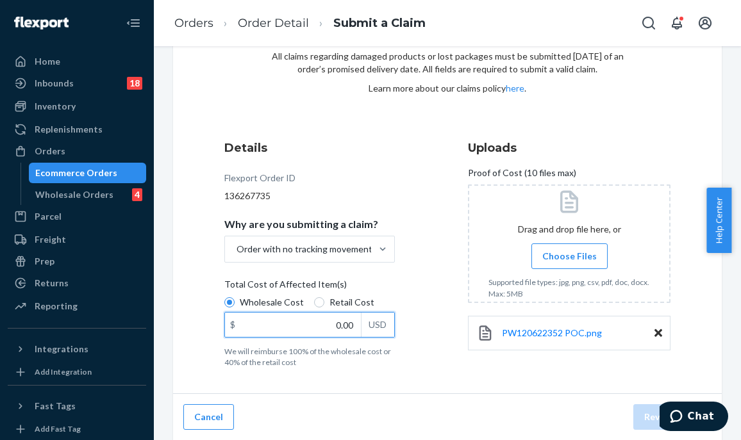
click at [311, 318] on input "0.00" at bounding box center [293, 325] width 136 height 24
type input "247.00"
click at [447, 373] on div "Submit a Claim All claims regarding damaged products or lost packages must be s…" at bounding box center [447, 192] width 549 height 403
click at [641, 414] on button "Review Claim" at bounding box center [672, 417] width 78 height 26
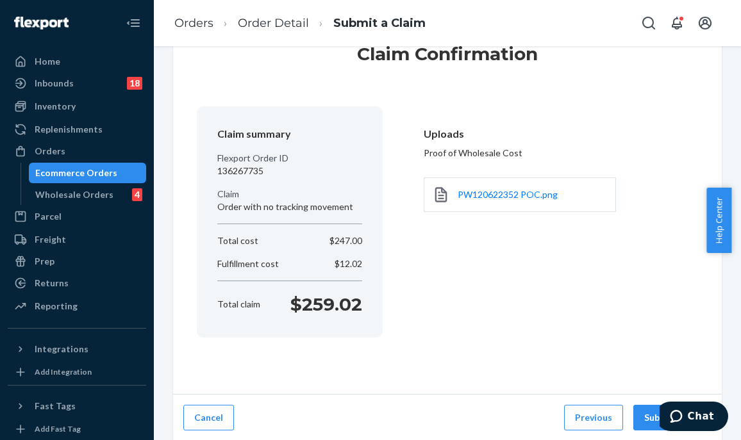
click at [641, 414] on button "Submit Claim" at bounding box center [672, 418] width 78 height 26
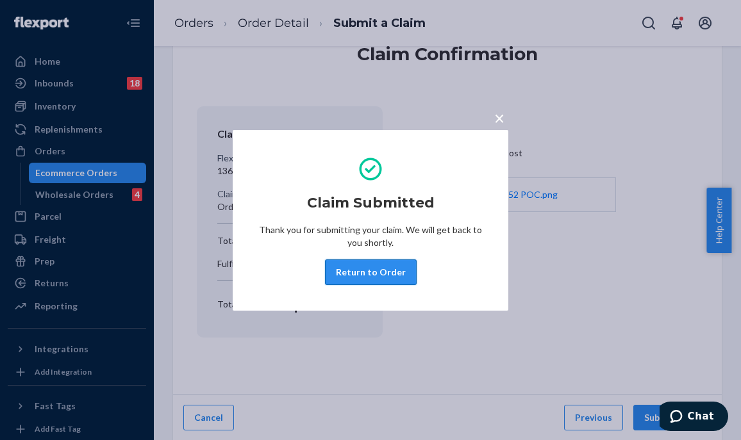
click at [366, 270] on button "Return to Order" at bounding box center [371, 273] width 92 height 26
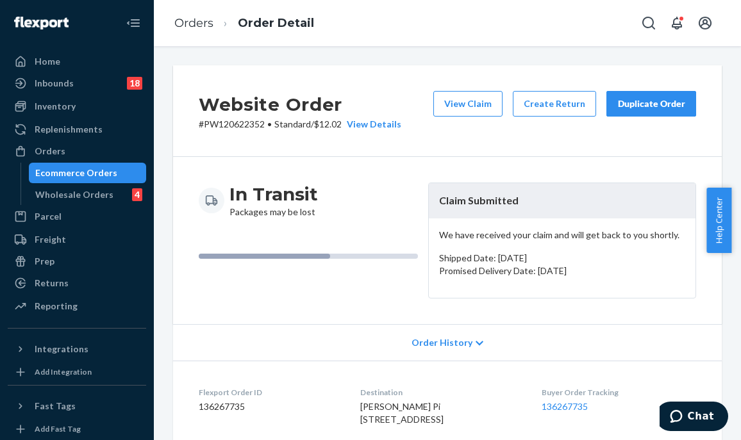
click at [248, 310] on div "In Transit Packages may be lost Claim Submitted We have received your claim and…" at bounding box center [447, 240] width 549 height 167
click at [100, 156] on div "Orders" at bounding box center [77, 151] width 136 height 18
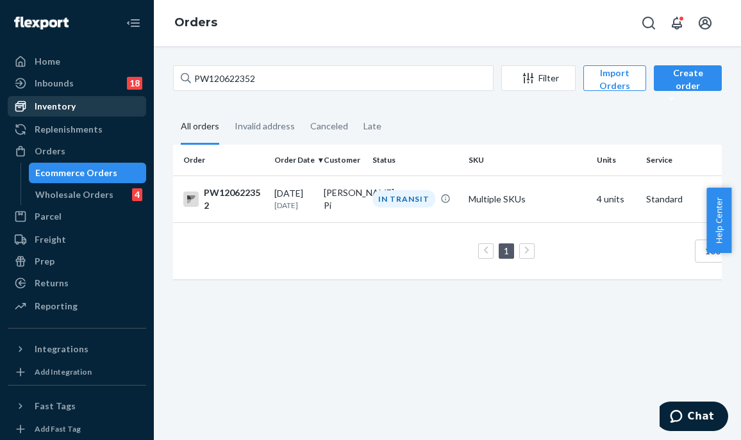
click at [78, 108] on div "Inventory" at bounding box center [77, 106] width 136 height 18
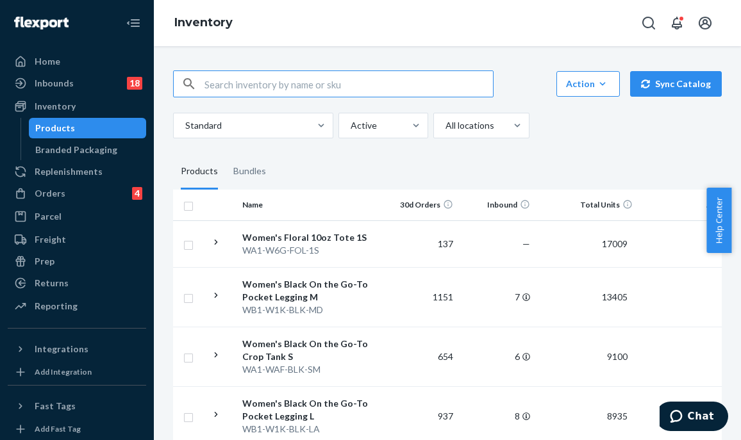
click at [231, 80] on input "text" at bounding box center [348, 84] width 288 height 26
click at [405, 86] on input "Coastal Double Gauze Boho Midi Dress" at bounding box center [348, 84] width 288 height 26
type input "Coastal Double Gauze Boho Midi Dress"
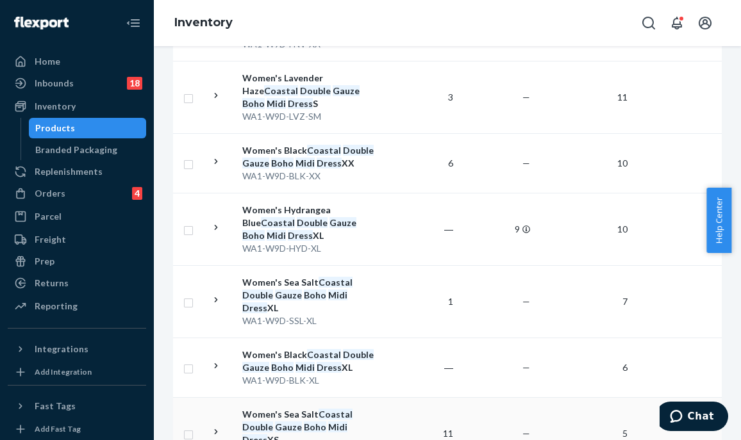
scroll to position [513, 0]
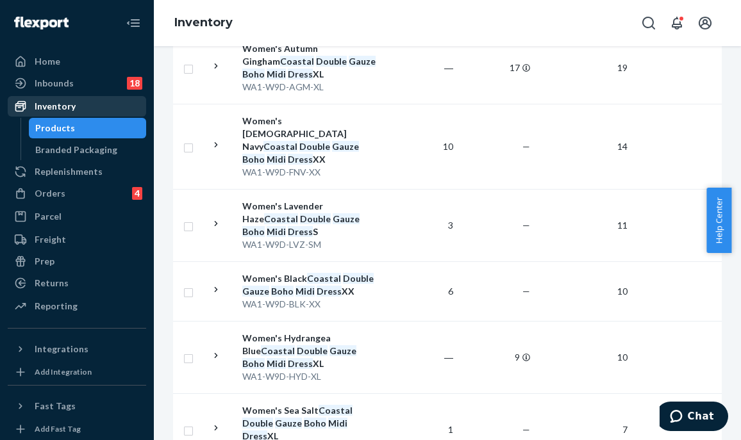
click at [59, 100] on div "Inventory" at bounding box center [55, 106] width 41 height 13
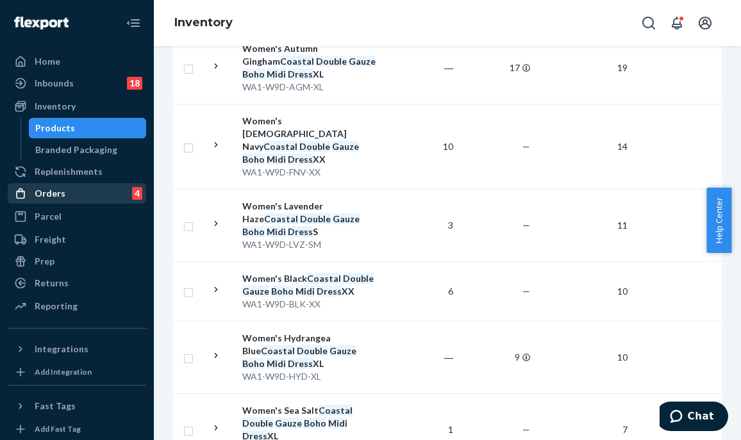
click at [65, 188] on div "Orders 4" at bounding box center [77, 194] width 136 height 18
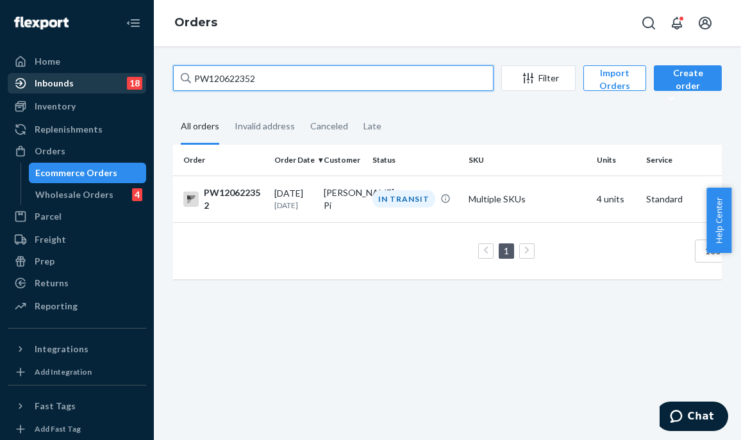
drag, startPoint x: 293, startPoint y: 76, endPoint x: 102, endPoint y: 73, distance: 191.6
click at [103, 73] on div "Home Inbounds 18 Shipping Plans Problems 18 Inventory Products Branded Packagin…" at bounding box center [370, 220] width 741 height 440
paste input "40909"
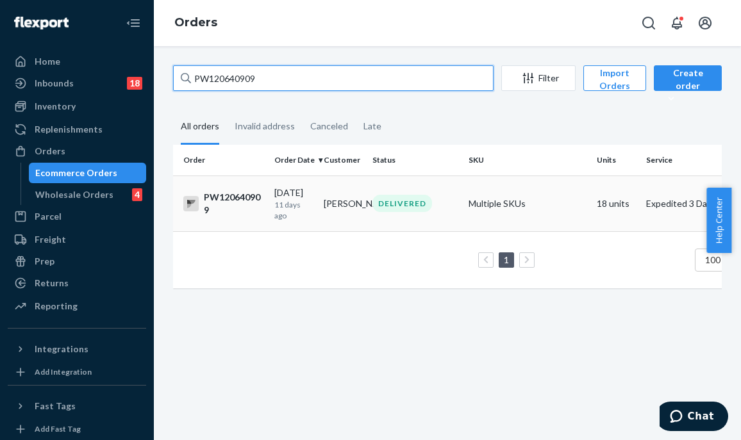
type input "PW120640909"
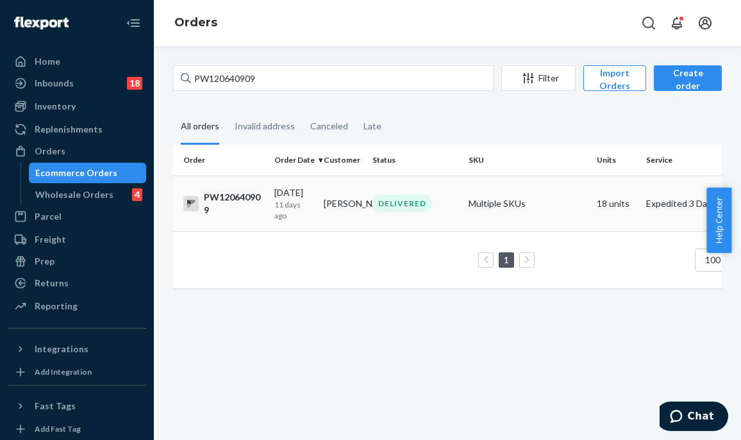
click at [367, 199] on td "DELIVERED" at bounding box center [415, 204] width 96 height 56
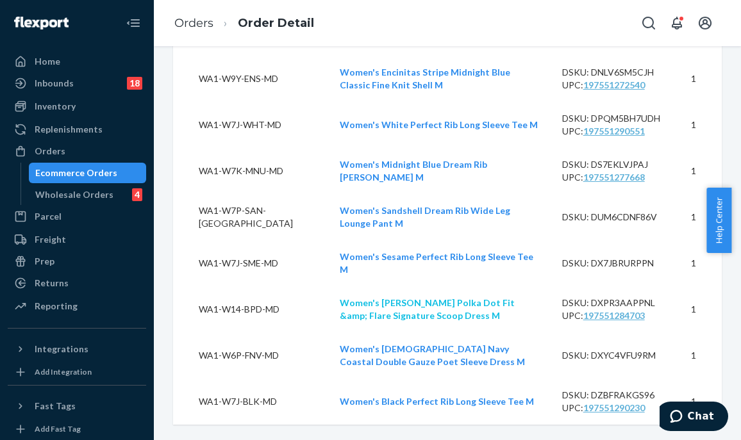
scroll to position [2063, 0]
click at [87, 150] on div "Orders" at bounding box center [77, 151] width 136 height 18
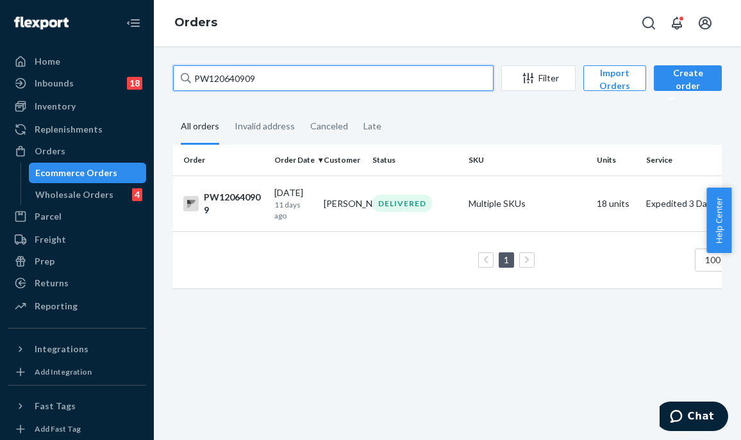
drag, startPoint x: 264, startPoint y: 76, endPoint x: 154, endPoint y: 77, distance: 109.6
click at [154, 77] on div "PW120640909 Filter Import Orders Create order Ecommerce order Removal order All…" at bounding box center [447, 243] width 587 height 394
paste input "PW120621285"
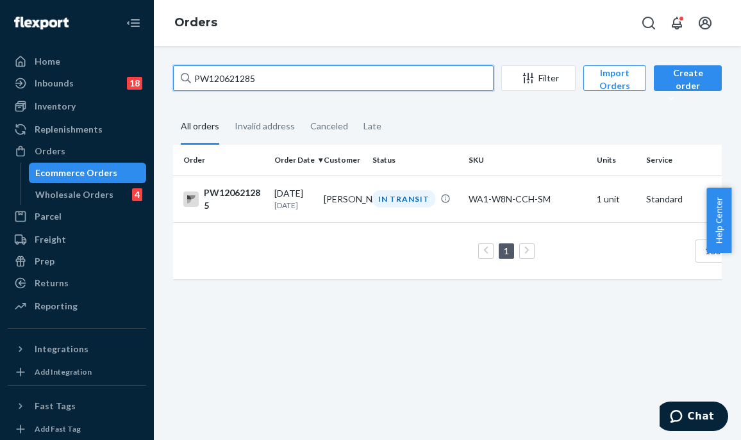
click at [210, 77] on input "PW120621285" at bounding box center [333, 78] width 320 height 26
type input "PW120621285"
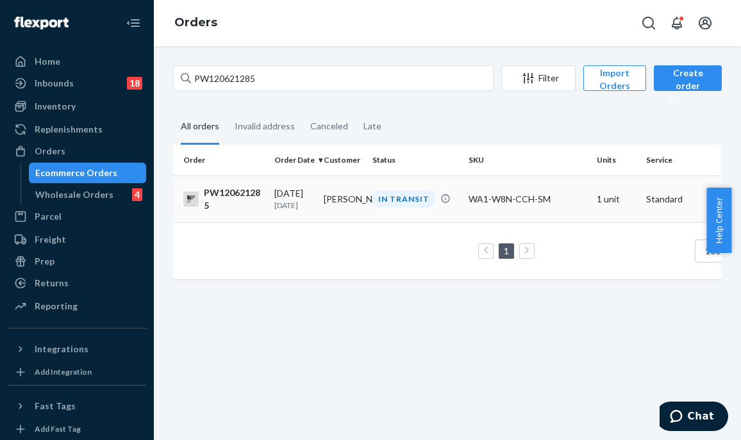
click at [389, 198] on div "IN TRANSIT" at bounding box center [403, 198] width 63 height 17
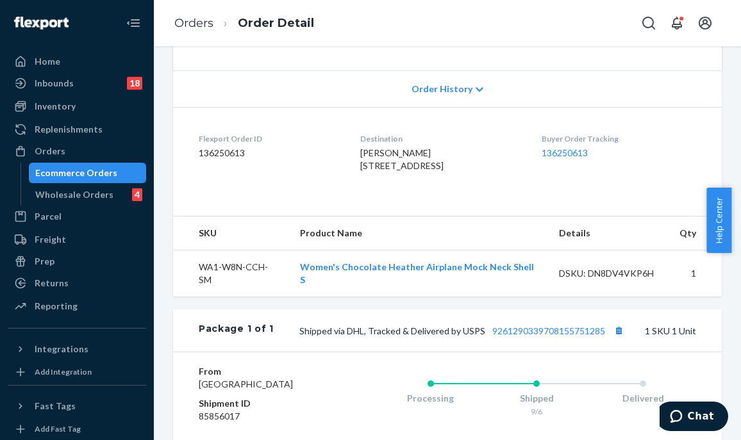
scroll to position [438, 0]
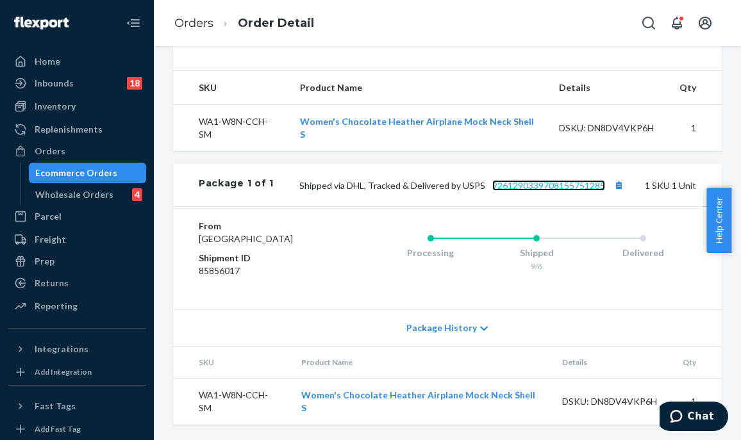
drag, startPoint x: 523, startPoint y: 185, endPoint x: 513, endPoint y: 183, distance: 10.4
click at [522, 185] on link "9261290339708155751285" at bounding box center [548, 185] width 113 height 11
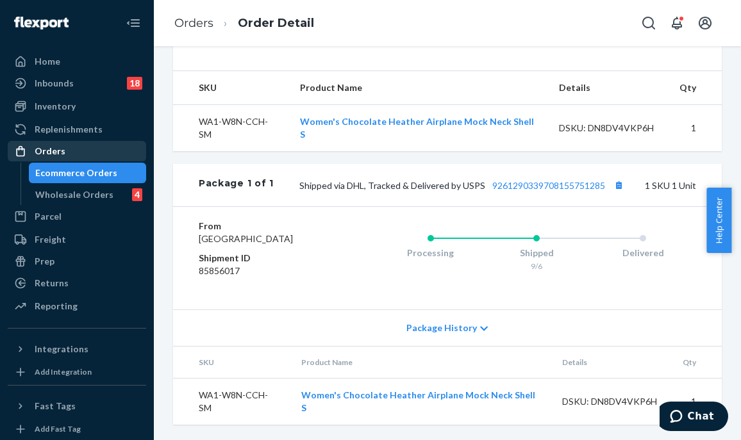
click at [79, 154] on div "Orders" at bounding box center [77, 151] width 136 height 18
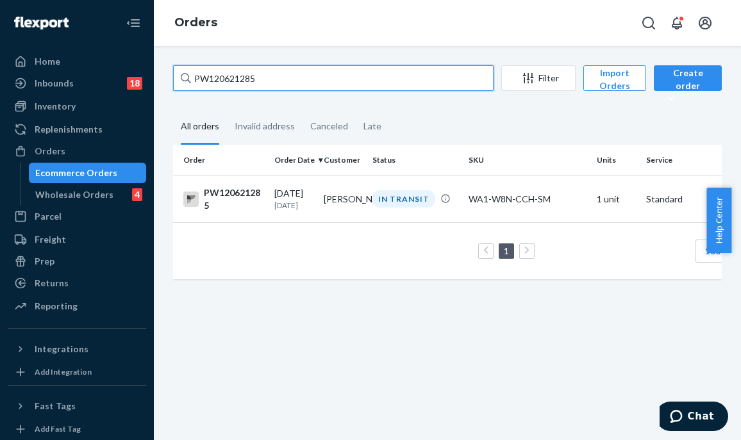
drag, startPoint x: 304, startPoint y: 80, endPoint x: 169, endPoint y: 79, distance: 135.9
click at [169, 79] on div "PW120621285 Filter Import Orders Create order Ecommerce order Removal order All…" at bounding box center [447, 178] width 568 height 227
paste input "PW120622352"
type input "PW120622352"
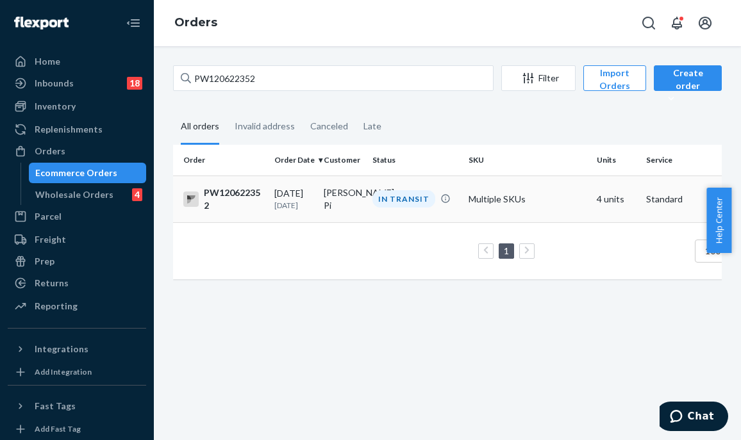
click at [377, 197] on div "IN TRANSIT" at bounding box center [403, 198] width 63 height 17
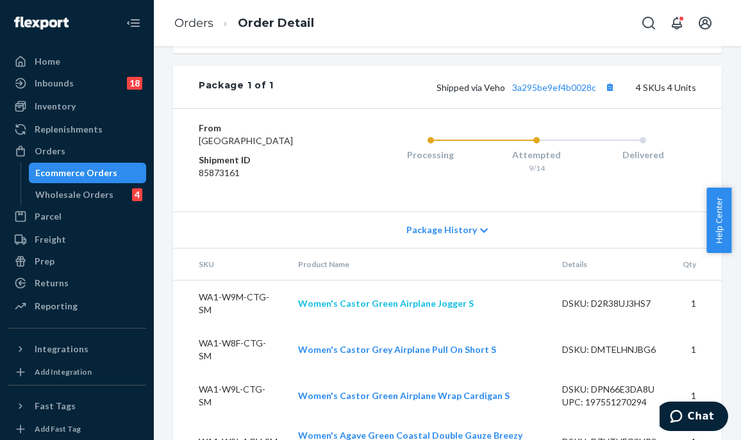
scroll to position [687, 0]
